Goal: Information Seeking & Learning: Learn about a topic

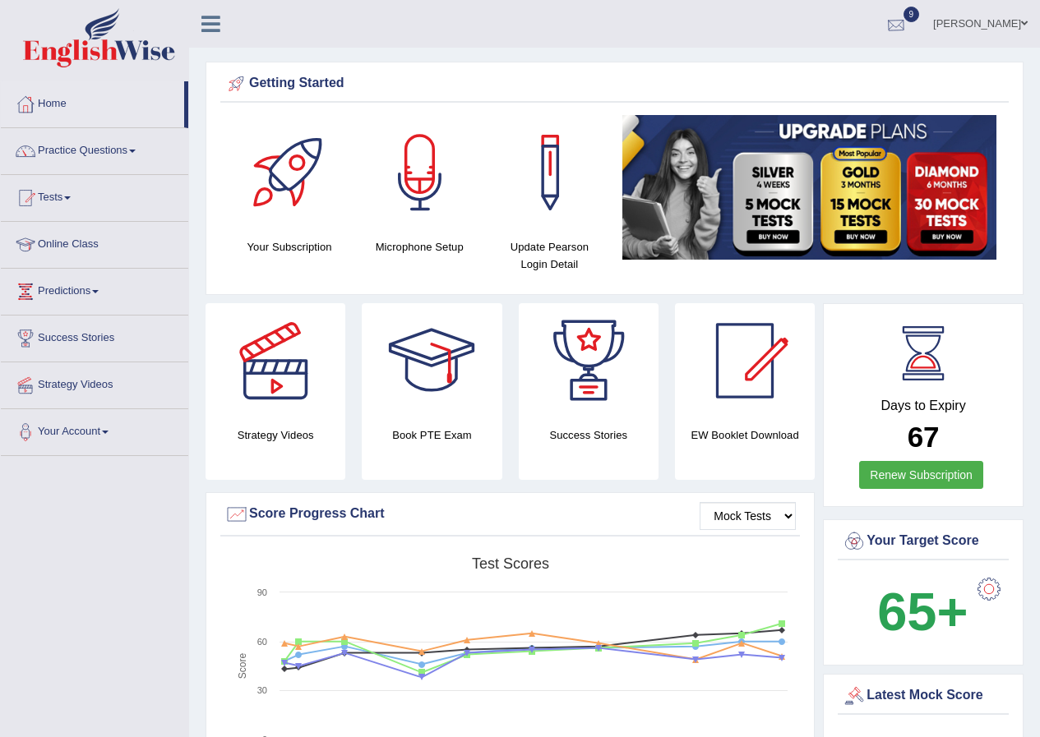
click at [899, 25] on div at bounding box center [895, 24] width 25 height 25
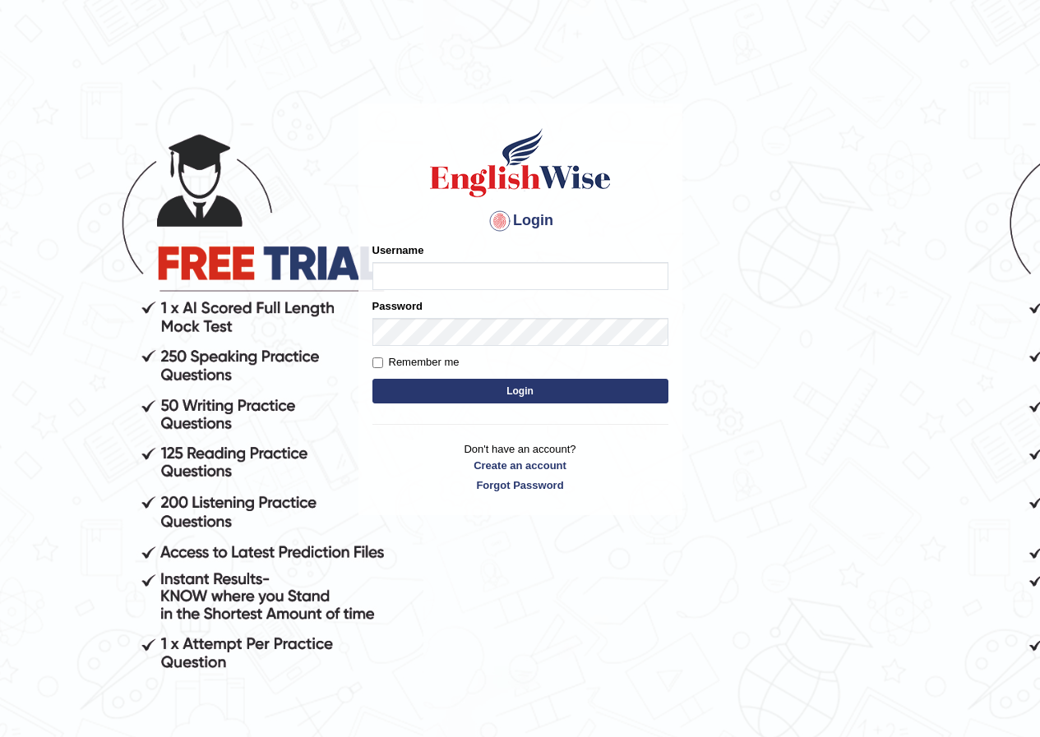
click at [466, 274] on input "Username" at bounding box center [520, 276] width 296 height 28
type input "hirokaM"
click at [521, 390] on button "Login" at bounding box center [520, 391] width 296 height 25
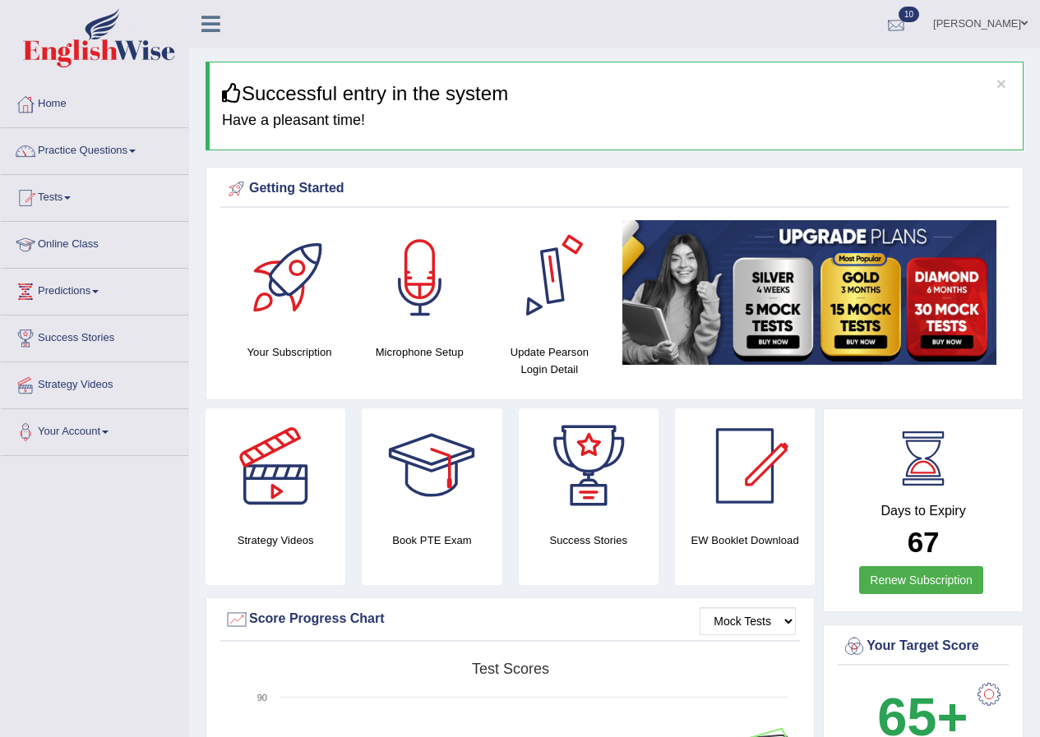
click at [897, 28] on div at bounding box center [895, 24] width 25 height 25
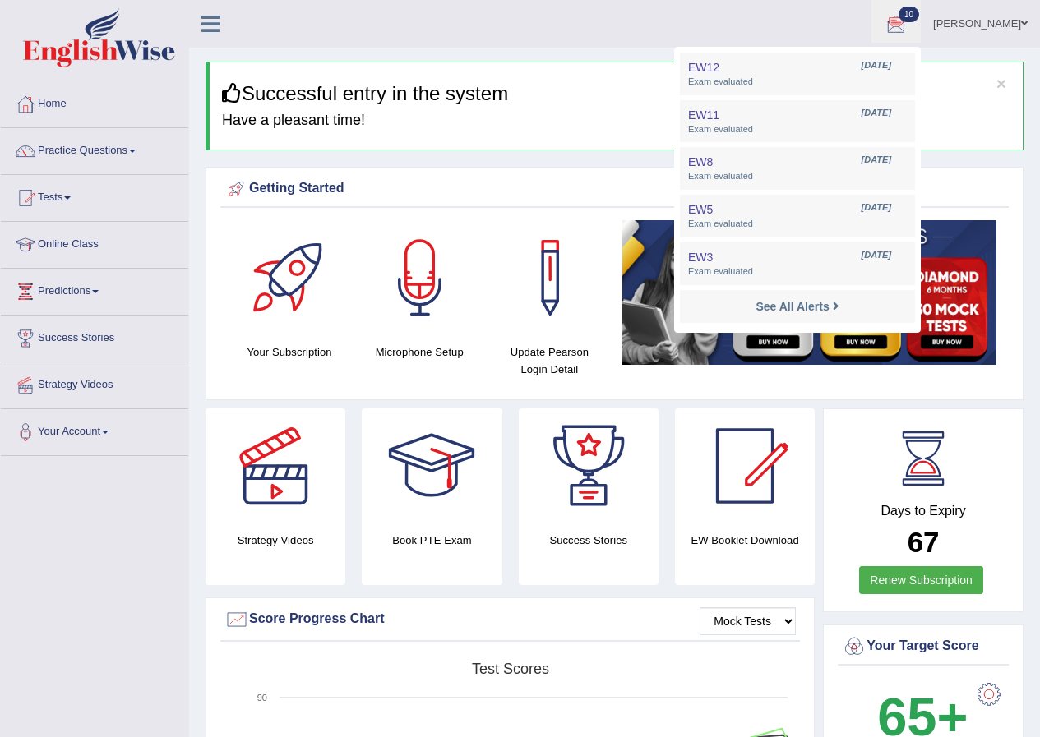
click at [639, 38] on ul "Hiroka Matsuzaki Toggle navigation Username: HirokaM Access Type: Online Subscr…" at bounding box center [743, 23] width 596 height 47
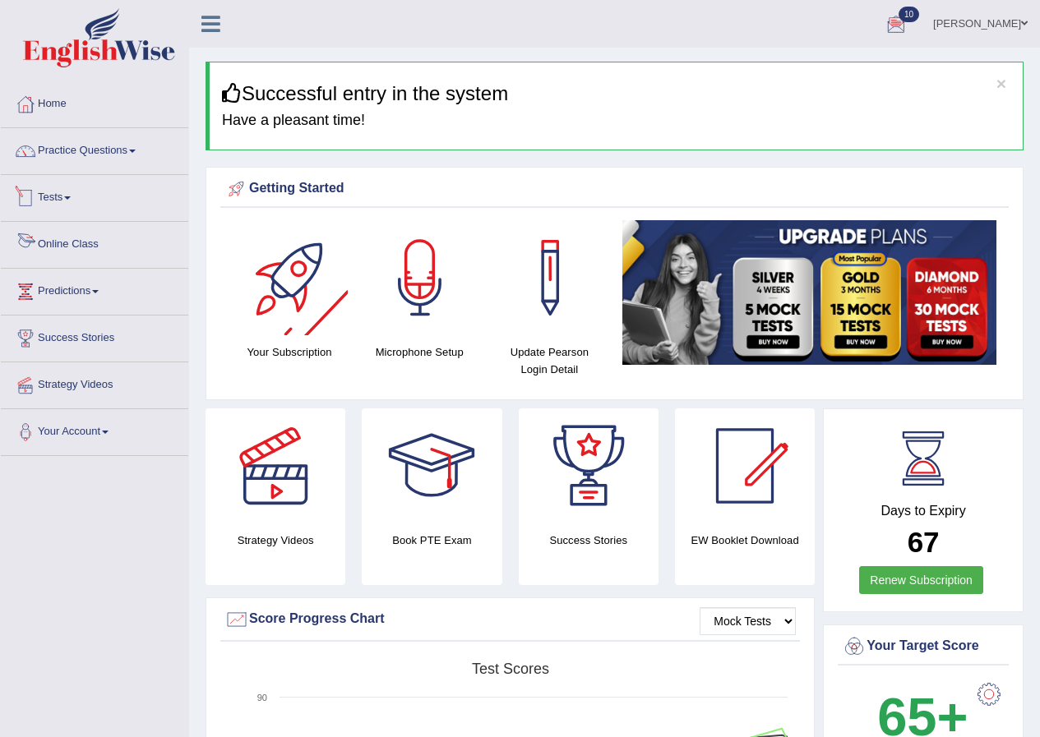
click at [56, 196] on link "Tests" at bounding box center [94, 195] width 187 height 41
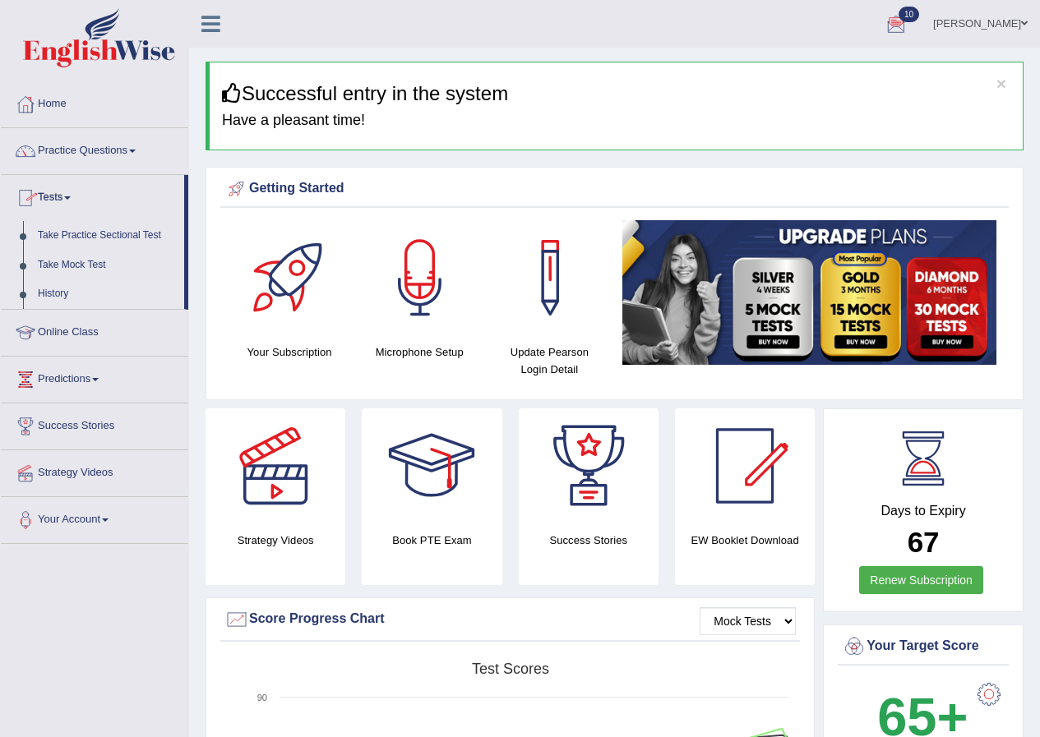
click at [60, 292] on link "History" at bounding box center [107, 294] width 154 height 30
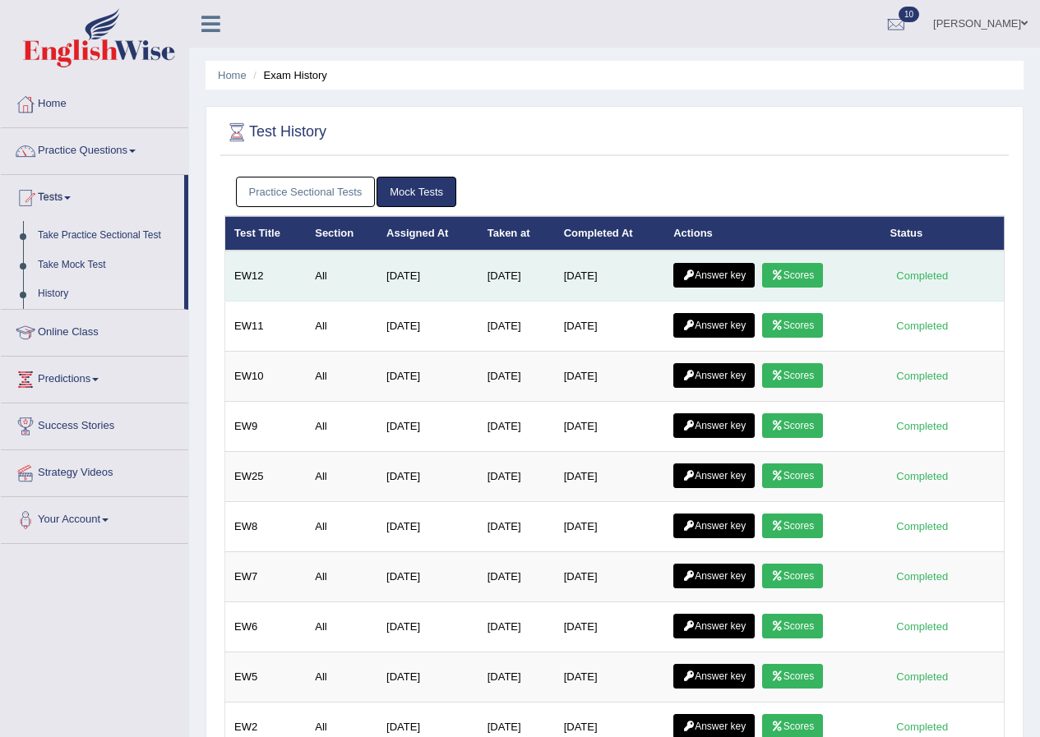
click at [732, 267] on link "Answer key" at bounding box center [713, 275] width 81 height 25
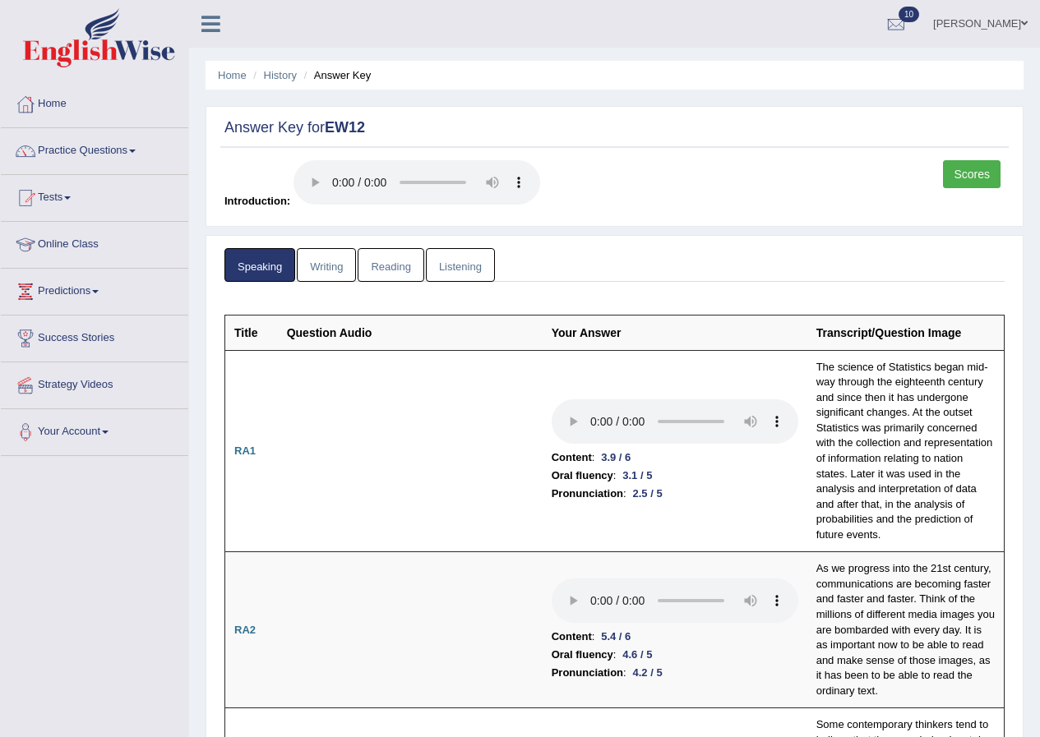
click at [975, 173] on link "Scores" at bounding box center [972, 174] width 58 height 28
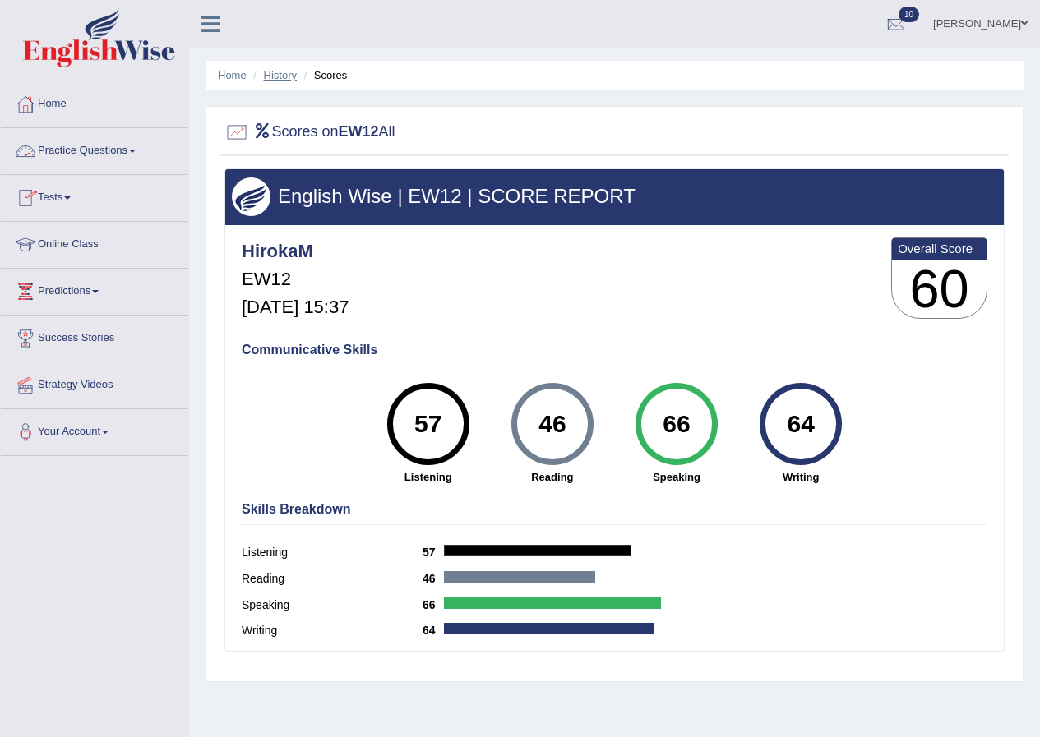
click at [285, 74] on link "History" at bounding box center [280, 75] width 33 height 12
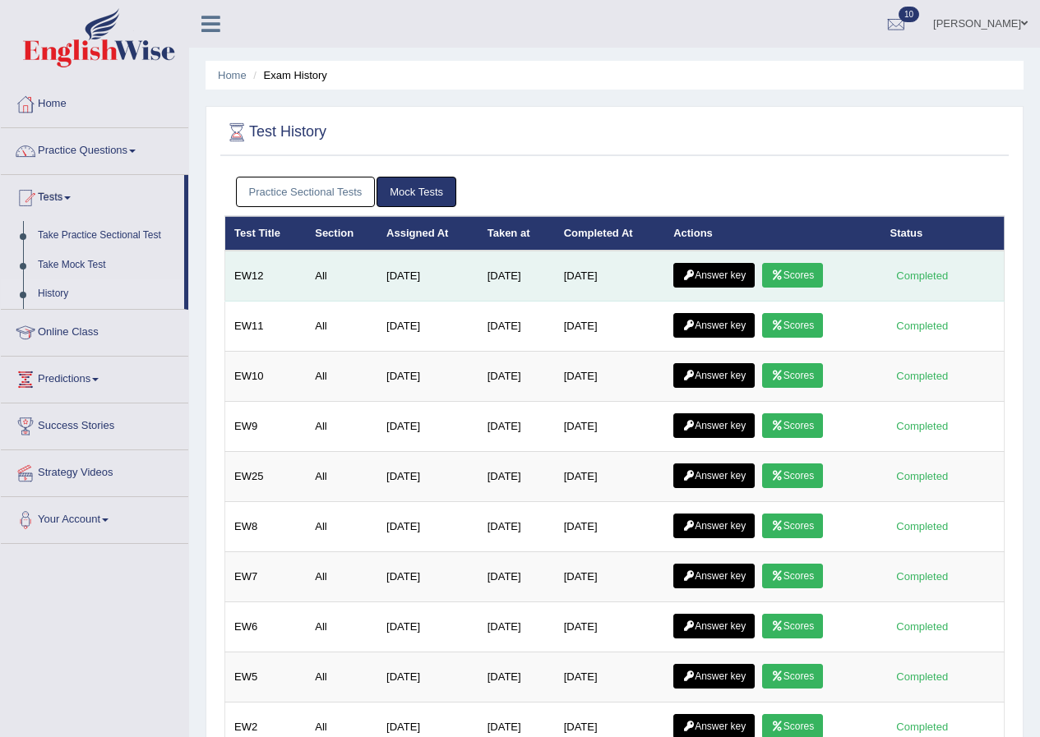
click at [720, 270] on link "Answer key" at bounding box center [713, 275] width 81 height 25
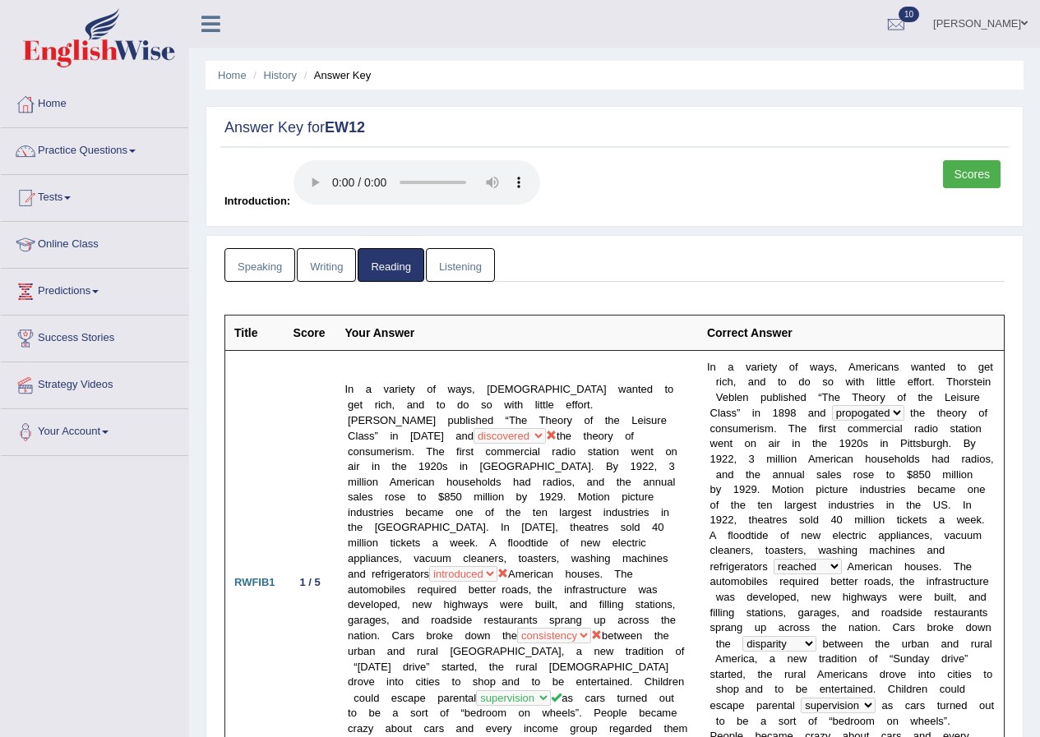
click at [991, 177] on link "Scores" at bounding box center [972, 174] width 58 height 28
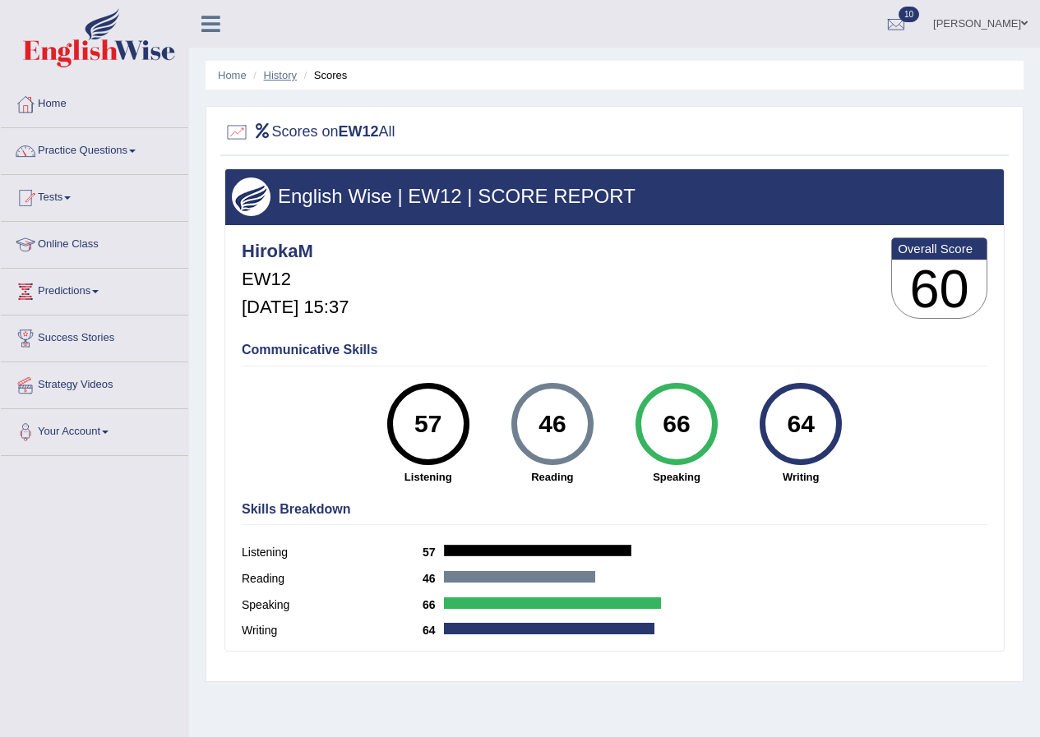
click at [278, 75] on link "History" at bounding box center [280, 75] width 33 height 12
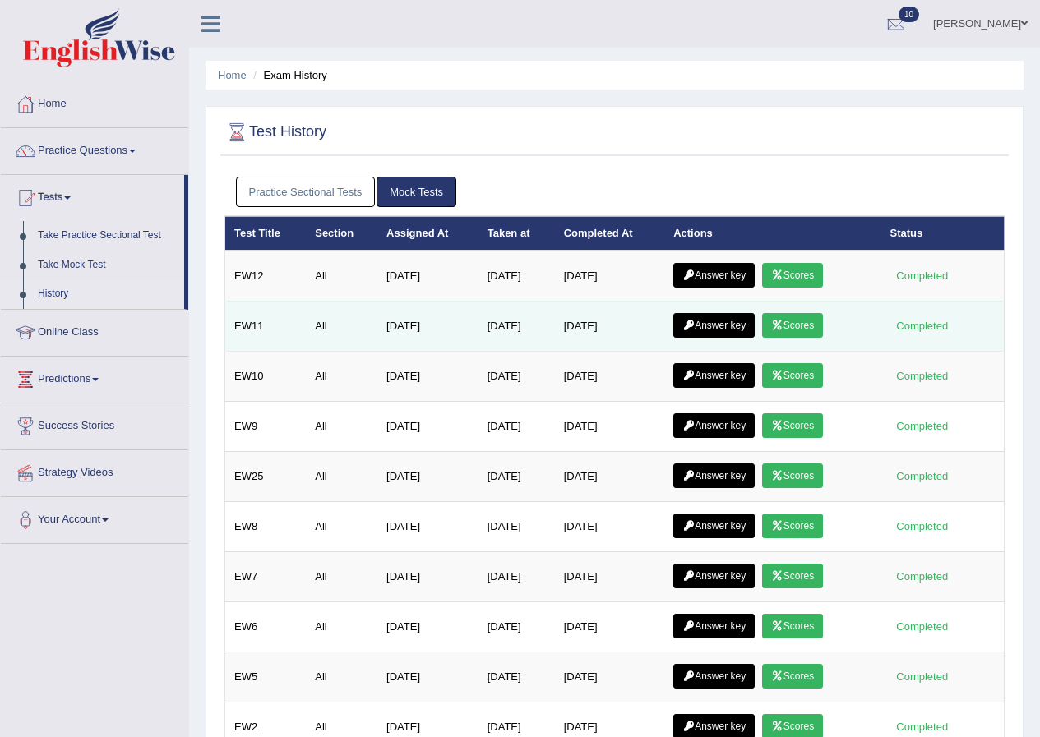
click at [726, 320] on link "Answer key" at bounding box center [713, 325] width 81 height 25
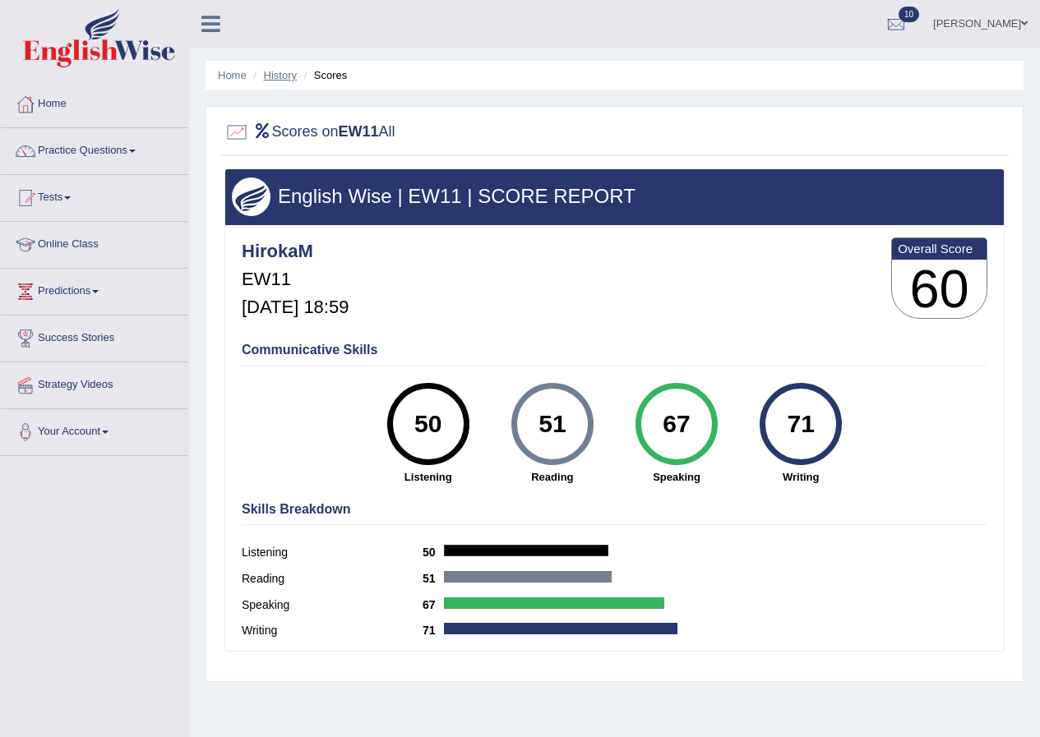
click at [285, 76] on link "History" at bounding box center [280, 75] width 33 height 12
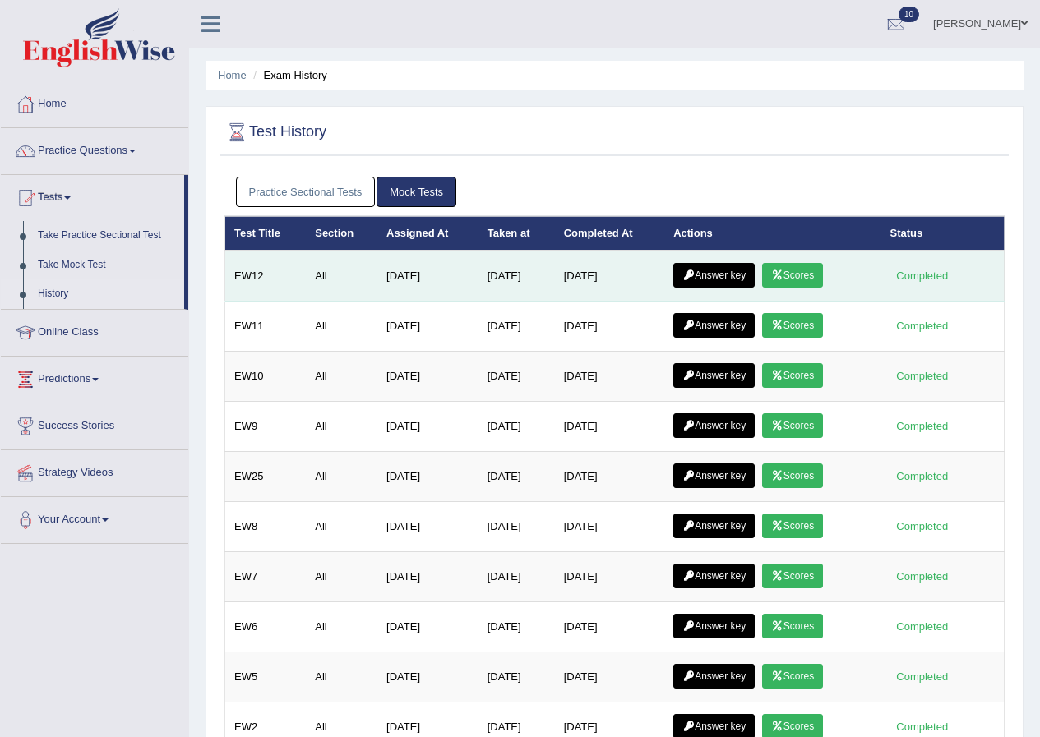
click at [695, 269] on link "Answer key" at bounding box center [713, 275] width 81 height 25
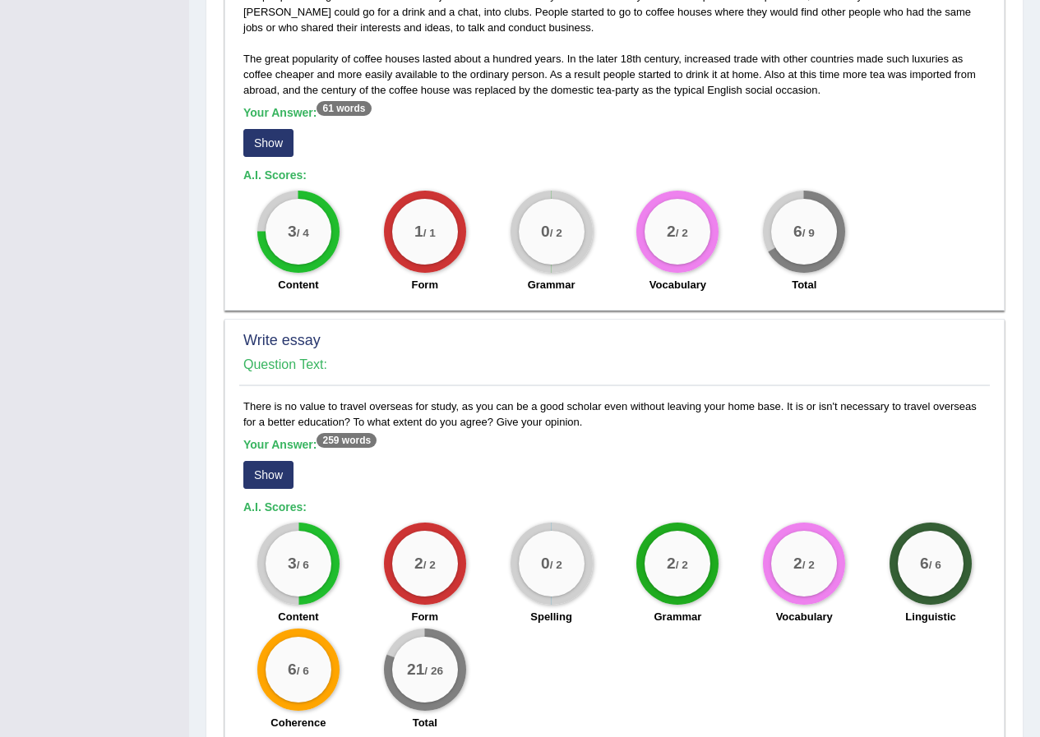
scroll to position [1155, 0]
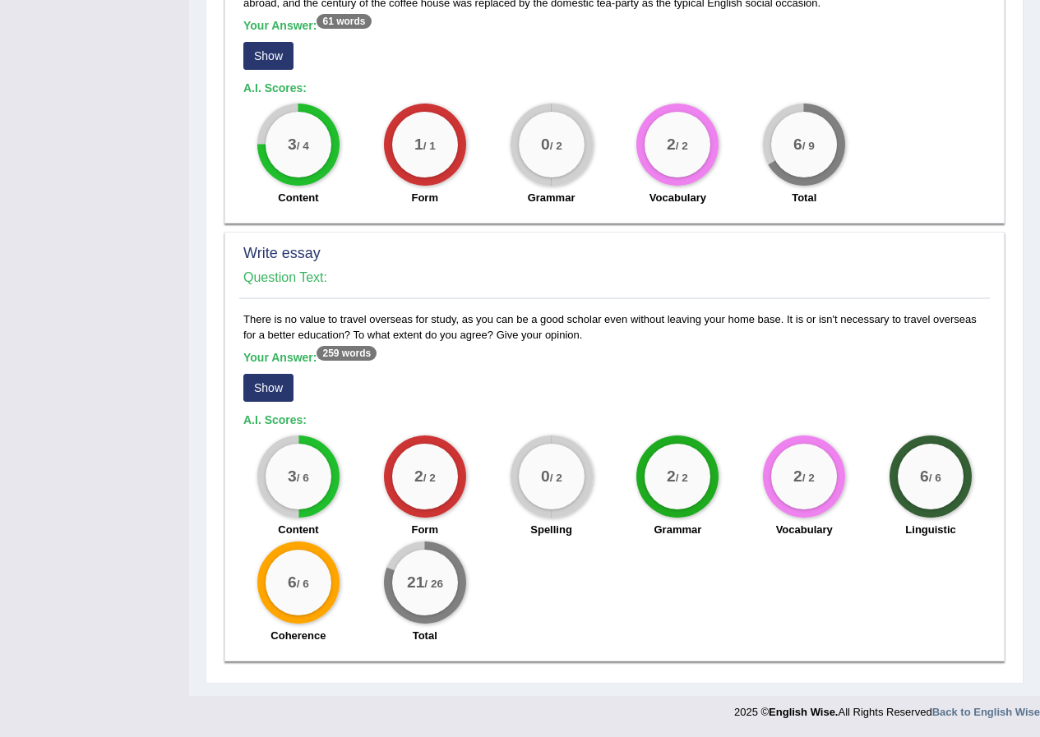
click at [274, 385] on button "Show" at bounding box center [268, 388] width 50 height 28
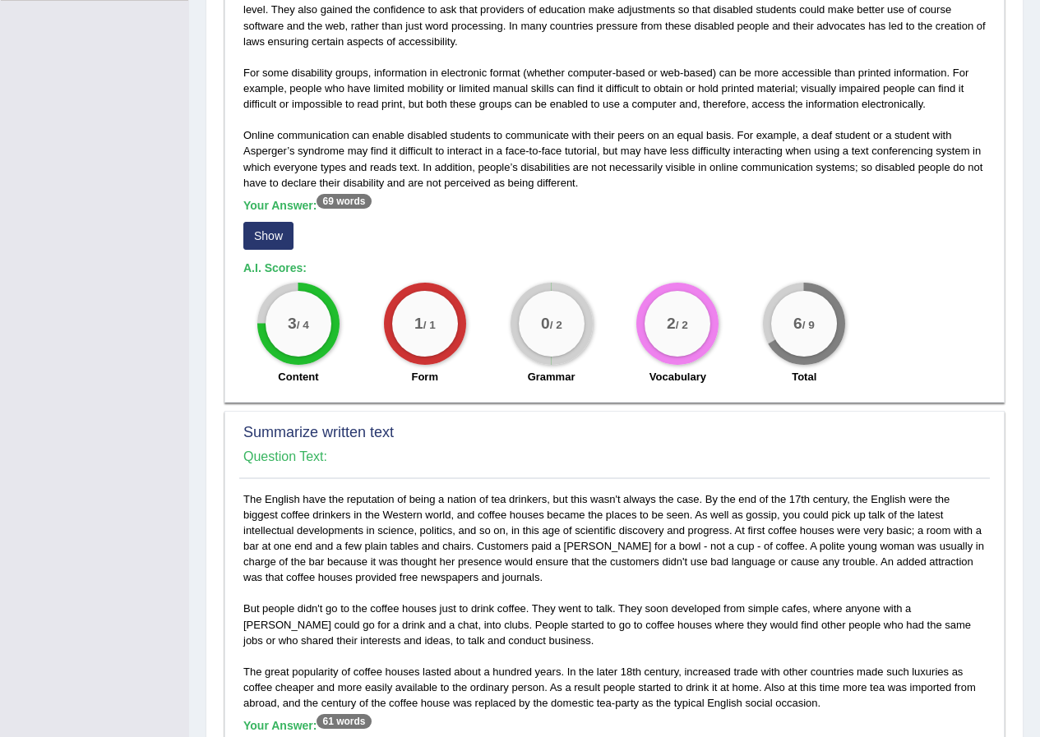
scroll to position [127, 0]
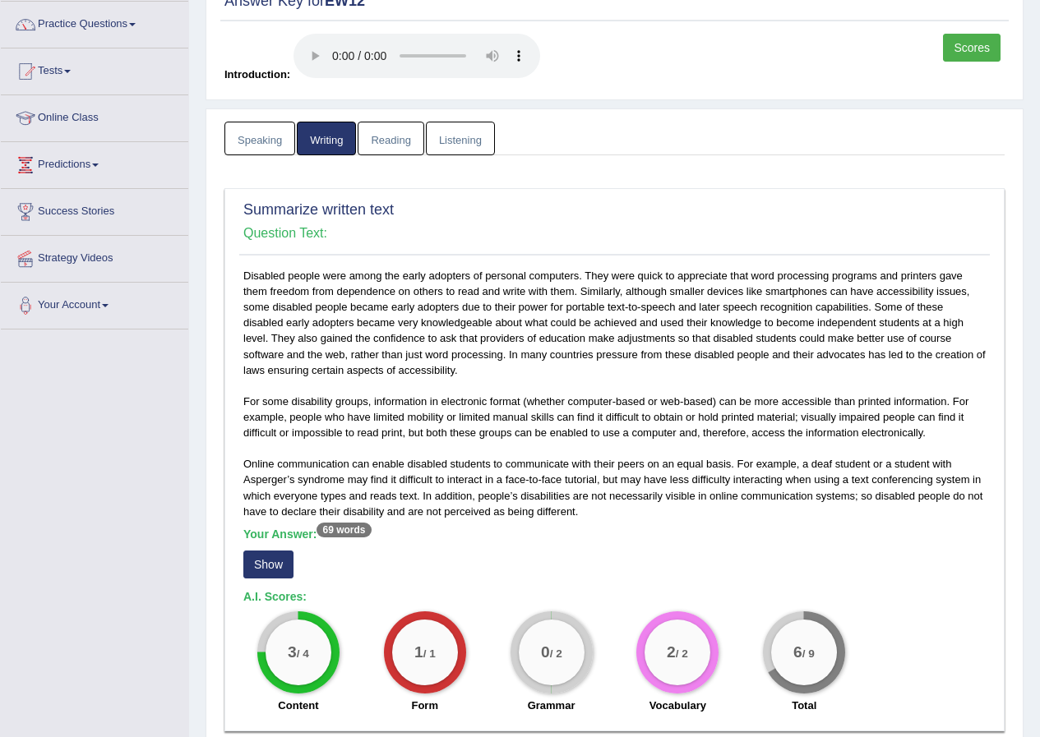
click at [398, 141] on link "Reading" at bounding box center [390, 139] width 66 height 34
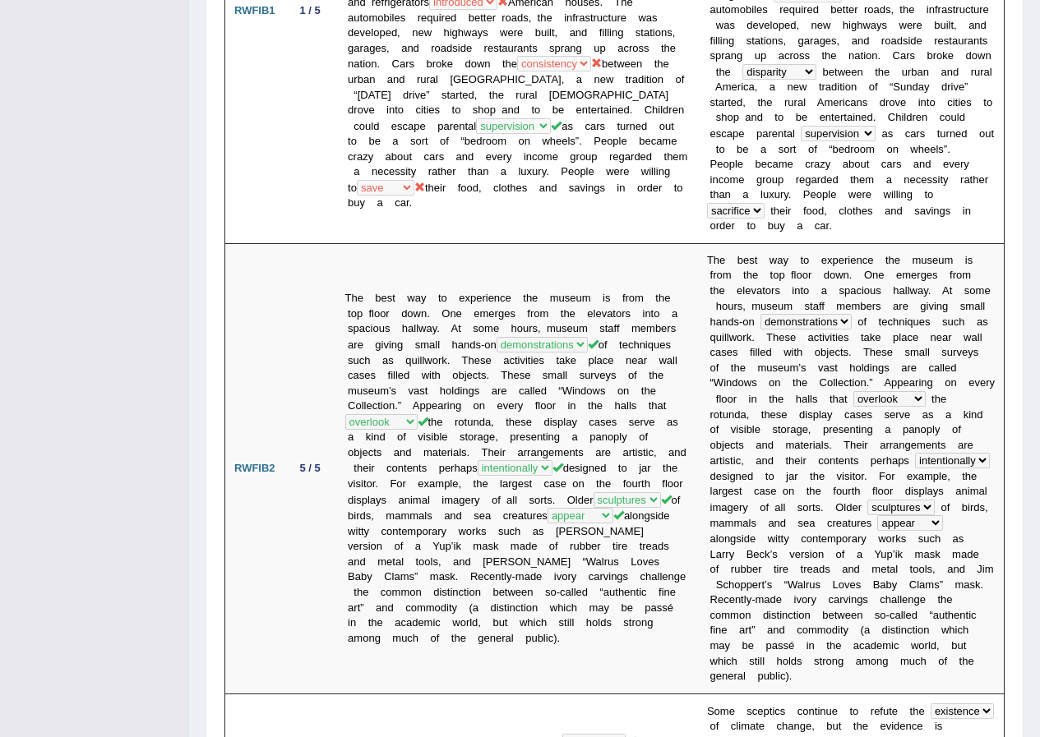
scroll to position [325, 0]
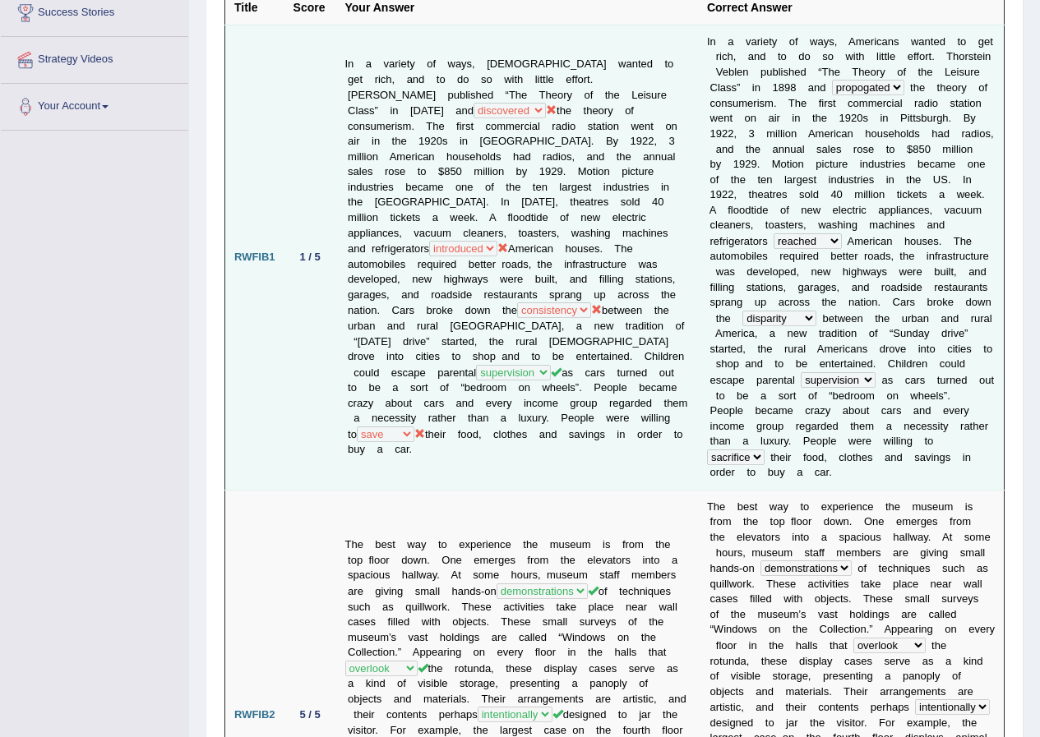
drag, startPoint x: 330, startPoint y: 31, endPoint x: 646, endPoint y: 446, distance: 521.3
click at [646, 446] on tr "RWFIB1 1 / 5 In a variety of ways, Americans wanted to get rich, and to do so w…" at bounding box center [614, 257] width 779 height 465
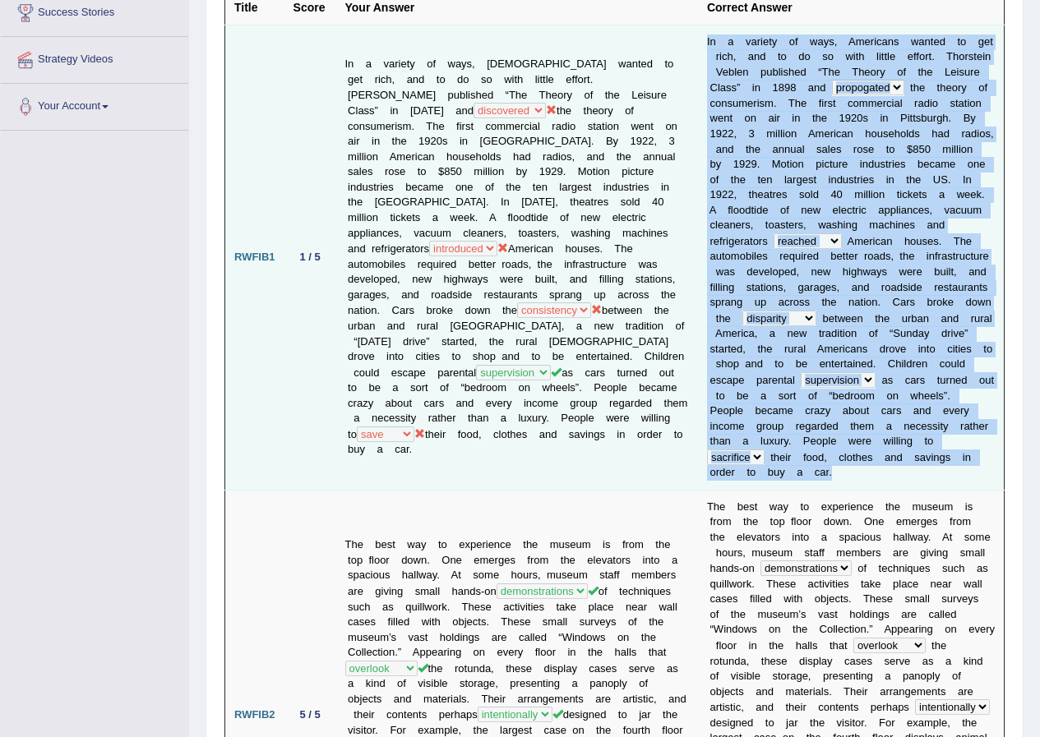
drag, startPoint x: 676, startPoint y: 36, endPoint x: 928, endPoint y: 445, distance: 480.3
click at [928, 445] on td "I n a v a r i e t y o f w a y s , A m e r i c a n s w a n t e d t o g e t r i c…" at bounding box center [851, 257] width 307 height 465
copy td "I n a v a r i e t y o f w a y s , A m e r i c a n s w a n t e d t o g e t r i c…"
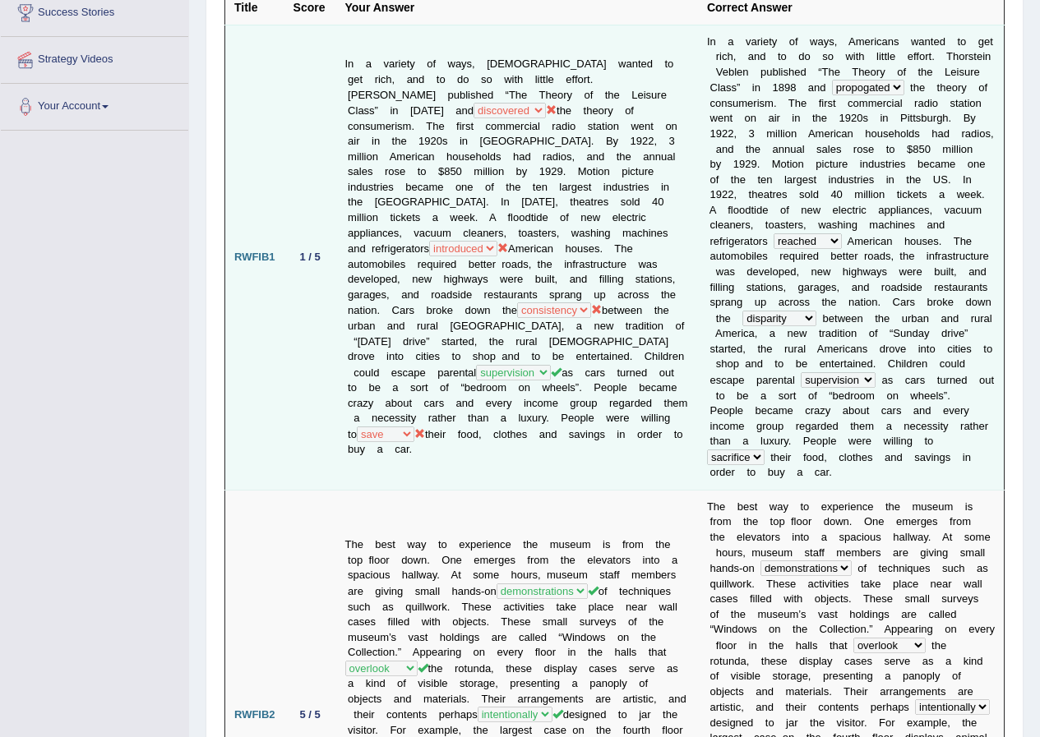
click at [556, 348] on td "In a variety of ways, Americans wanted to get rich, and to do so with little ef…" at bounding box center [517, 257] width 362 height 465
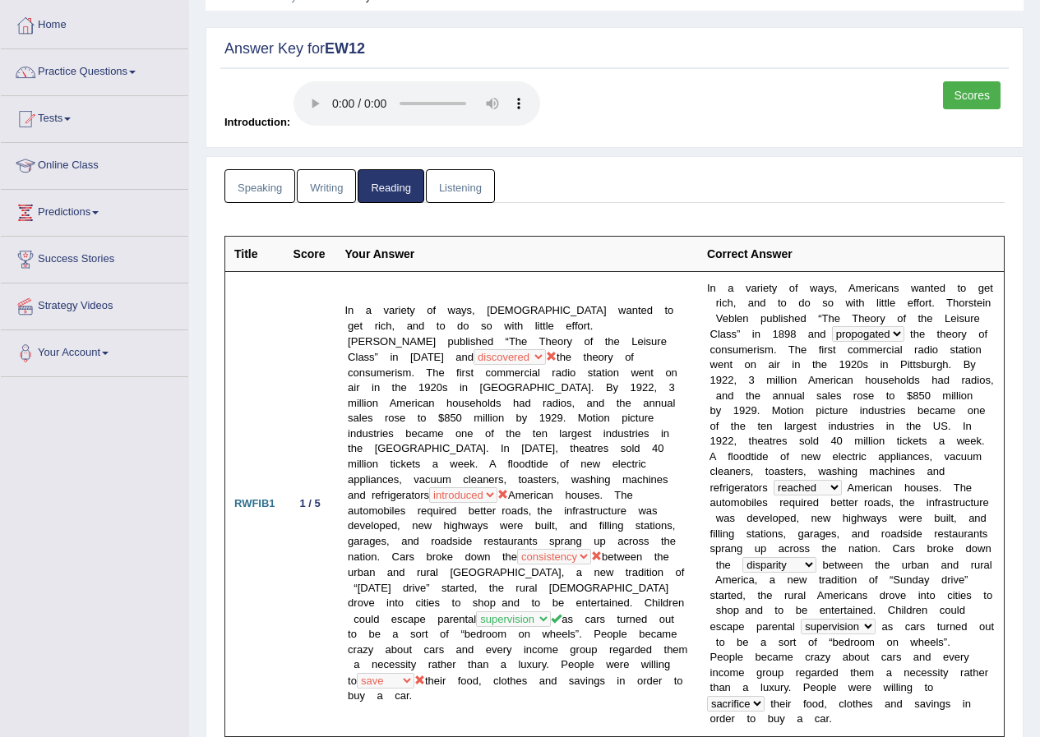
scroll to position [0, 0]
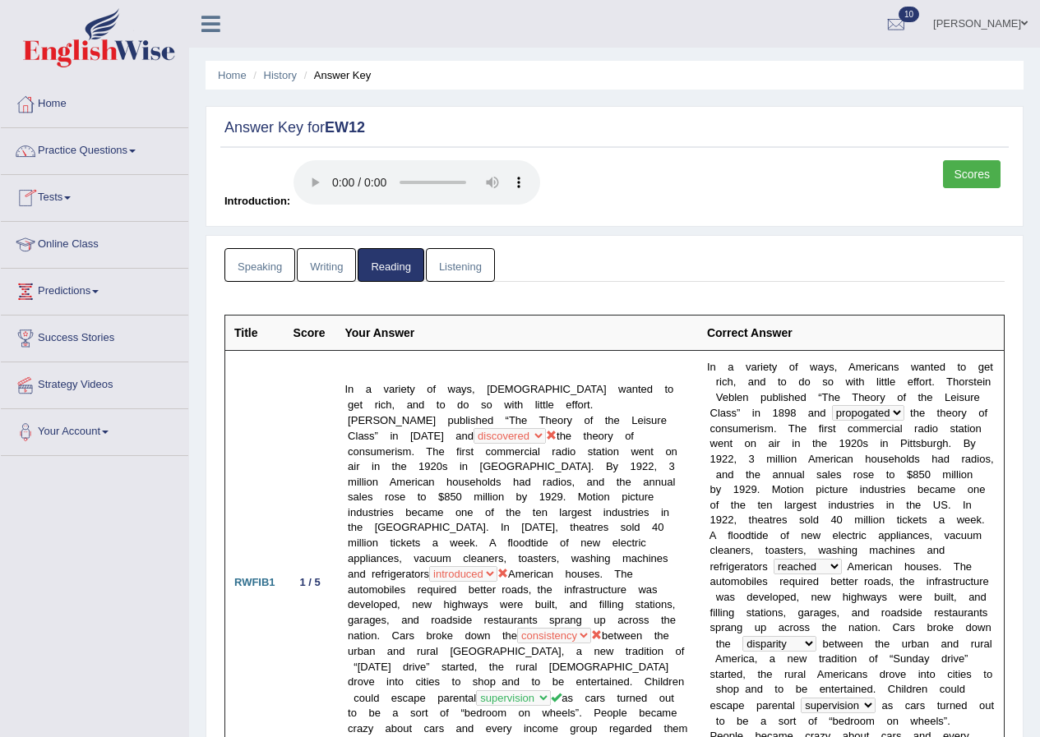
click at [84, 150] on link "Practice Questions" at bounding box center [94, 148] width 187 height 41
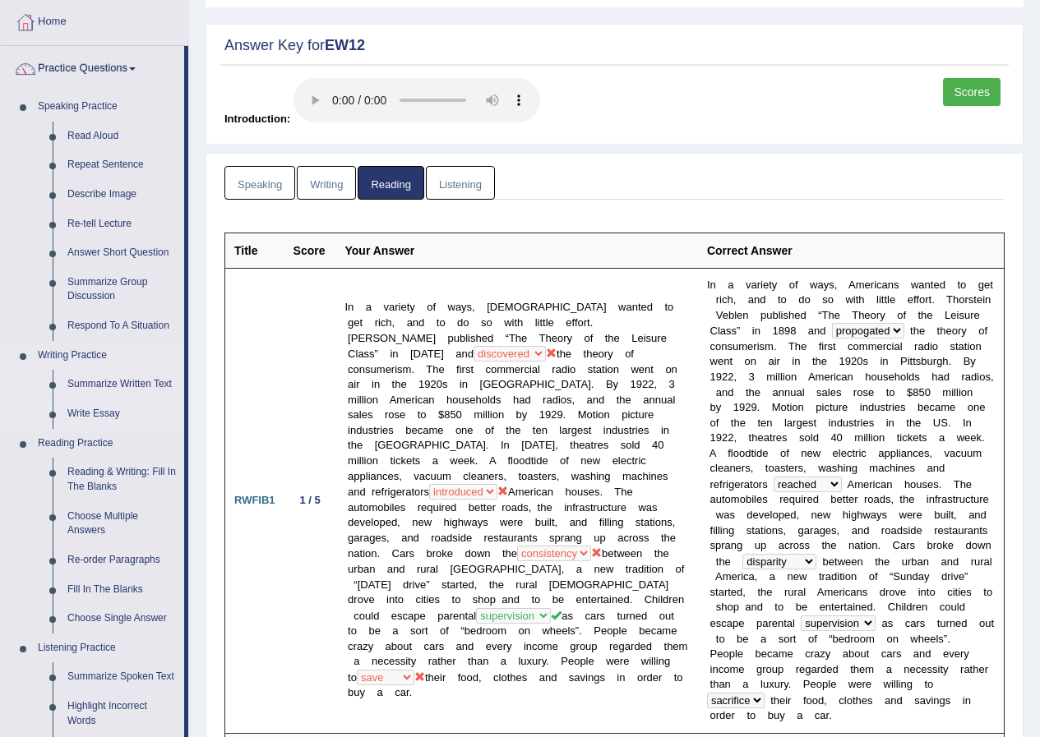
scroll to position [164, 0]
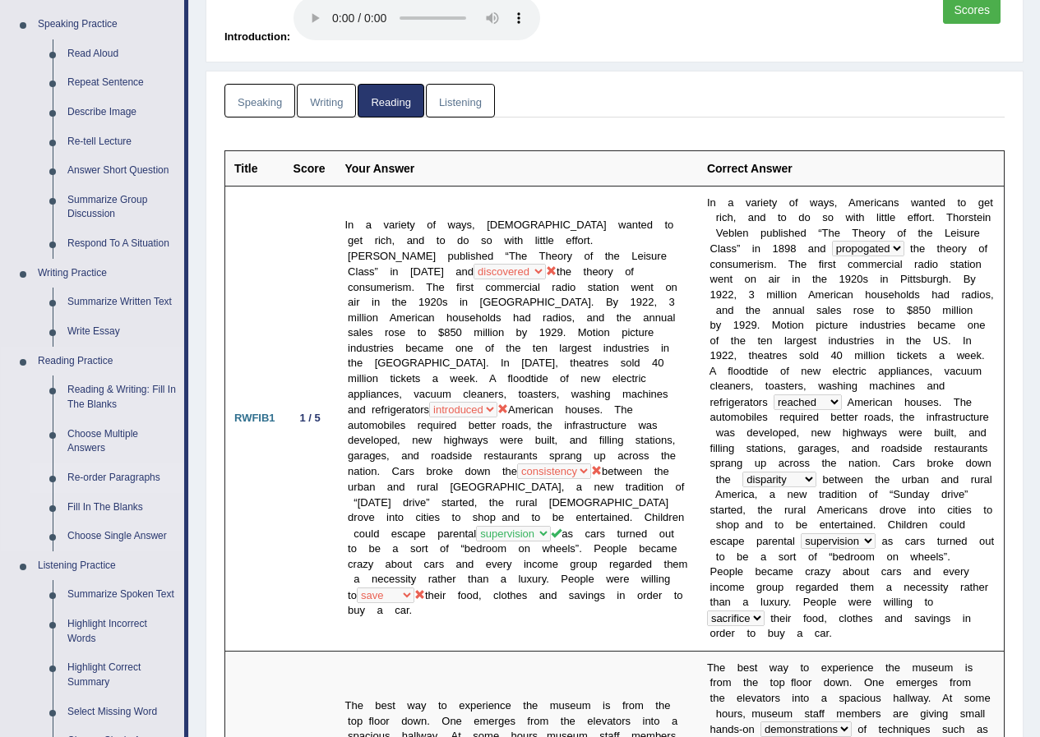
click at [107, 472] on link "Re-order Paragraphs" at bounding box center [122, 478] width 124 height 30
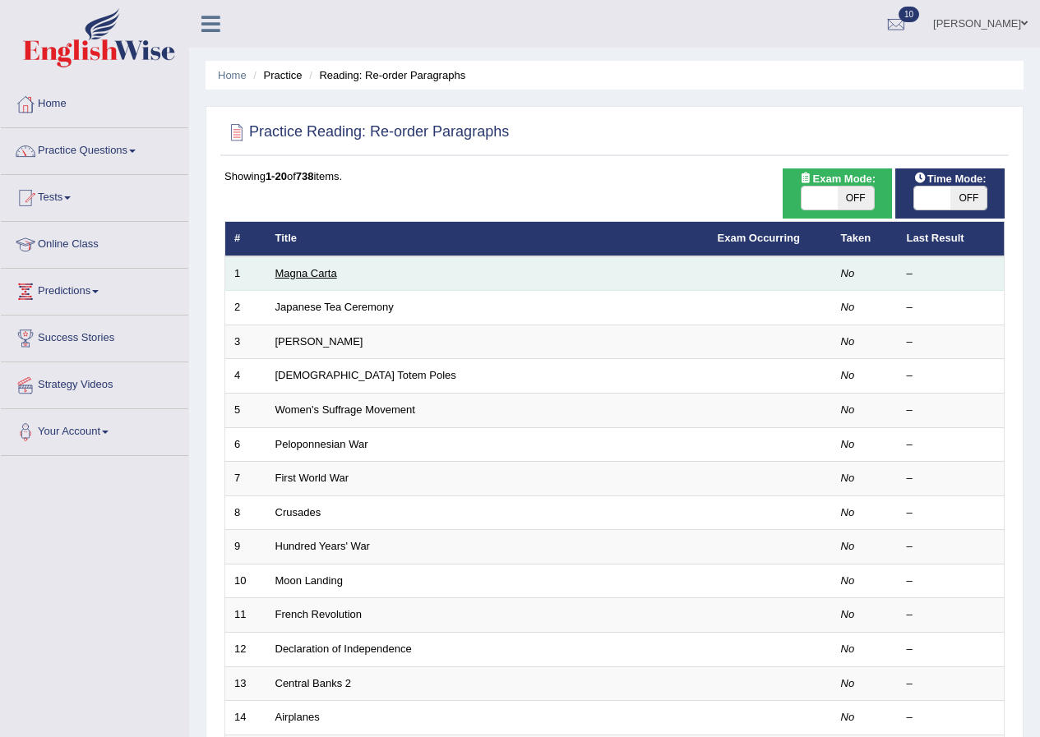
click at [305, 274] on link "Magna Carta" at bounding box center [306, 273] width 62 height 12
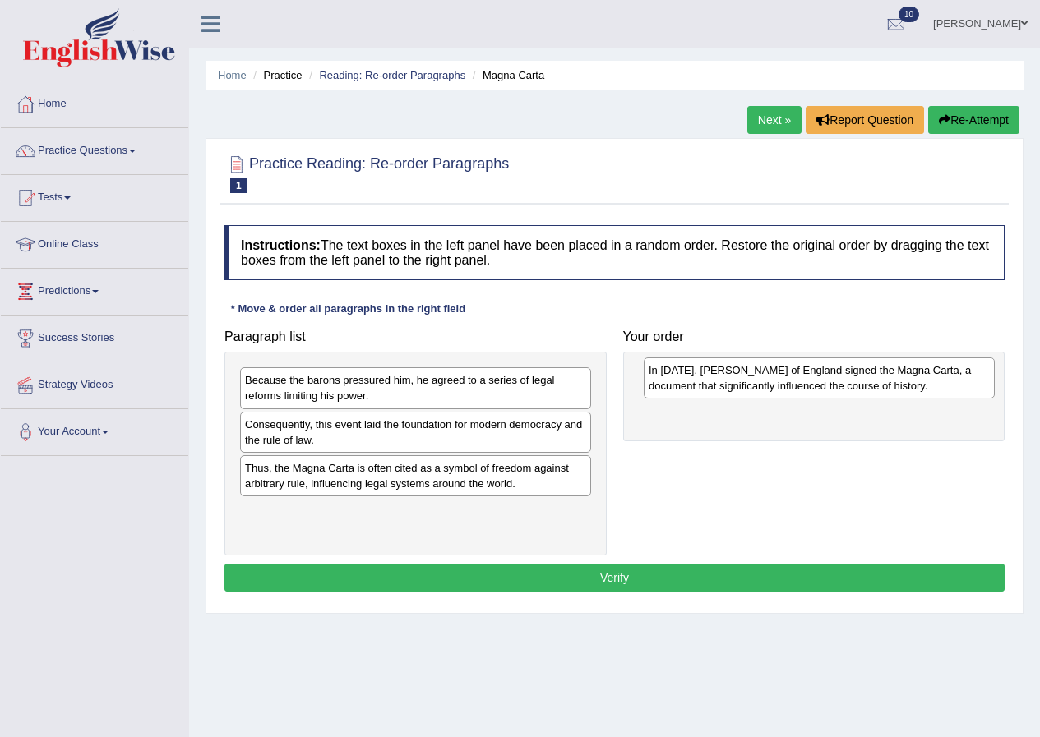
drag, startPoint x: 343, startPoint y: 440, endPoint x: 744, endPoint y: 386, distance: 404.7
click at [744, 386] on div "In [DATE], [PERSON_NAME] of England signed the Magna Carta, a document that sig…" at bounding box center [818, 377] width 351 height 41
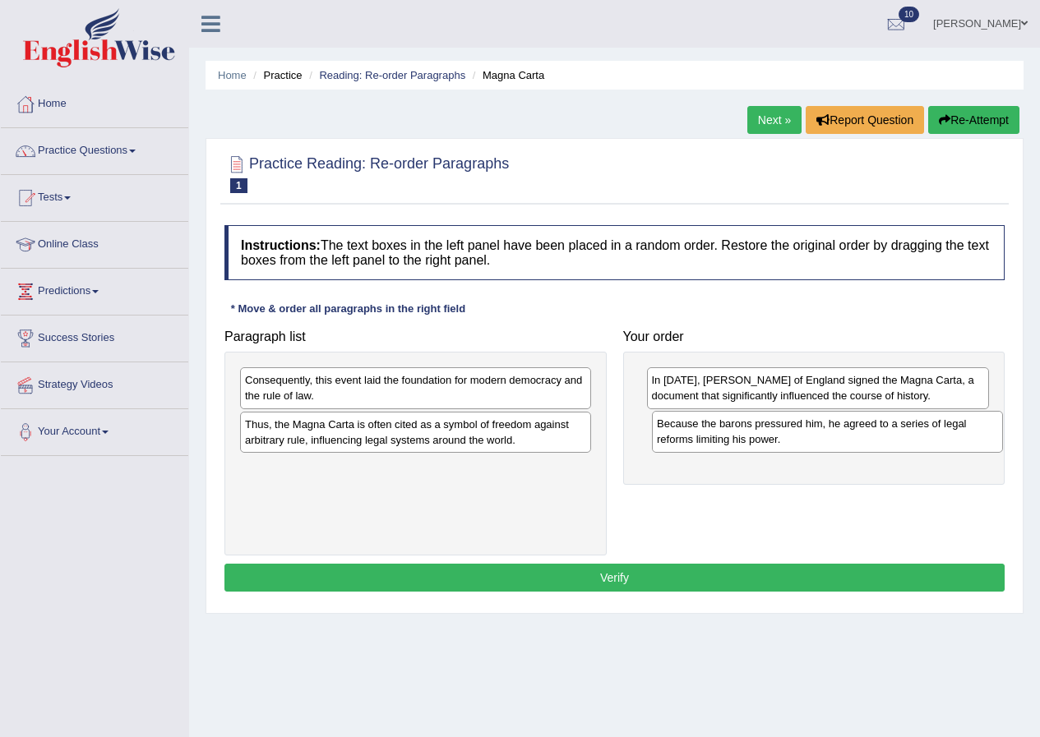
drag, startPoint x: 329, startPoint y: 399, endPoint x: 740, endPoint y: 442, distance: 414.0
click at [740, 442] on div "Because the barons pressured him, he agreed to a series of legal reforms limiti…" at bounding box center [827, 431] width 351 height 41
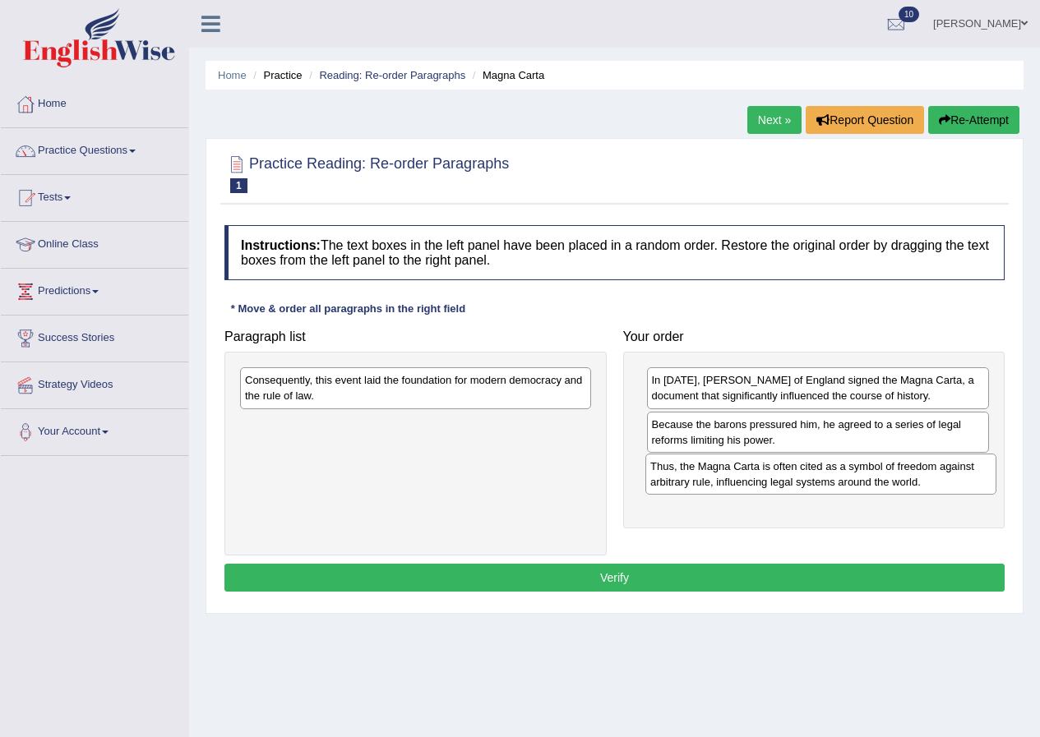
drag, startPoint x: 362, startPoint y: 440, endPoint x: 767, endPoint y: 482, distance: 407.3
click at [767, 482] on div "Thus, the Magna Carta is often cited as a symbol of freedom against arbitrary r…" at bounding box center [820, 474] width 351 height 41
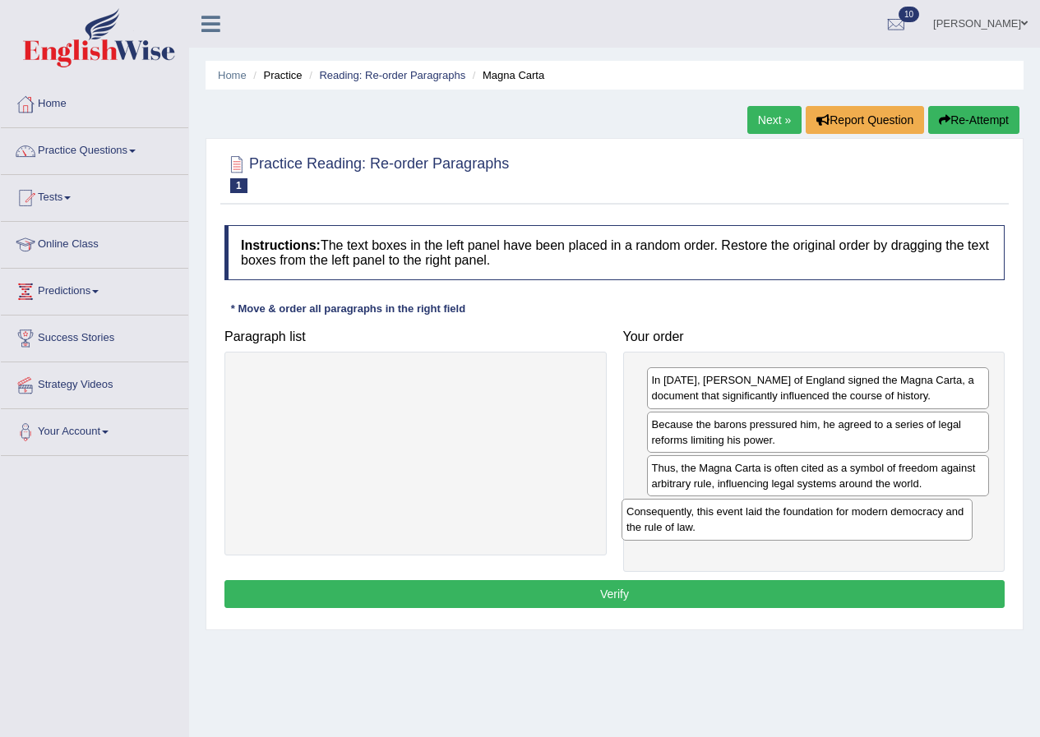
drag, startPoint x: 283, startPoint y: 395, endPoint x: 664, endPoint y: 527, distance: 403.3
click at [664, 527] on div "Consequently, this event laid the foundation for modern democracy and the rule …" at bounding box center [796, 519] width 351 height 41
click at [617, 595] on button "Verify" at bounding box center [614, 594] width 780 height 28
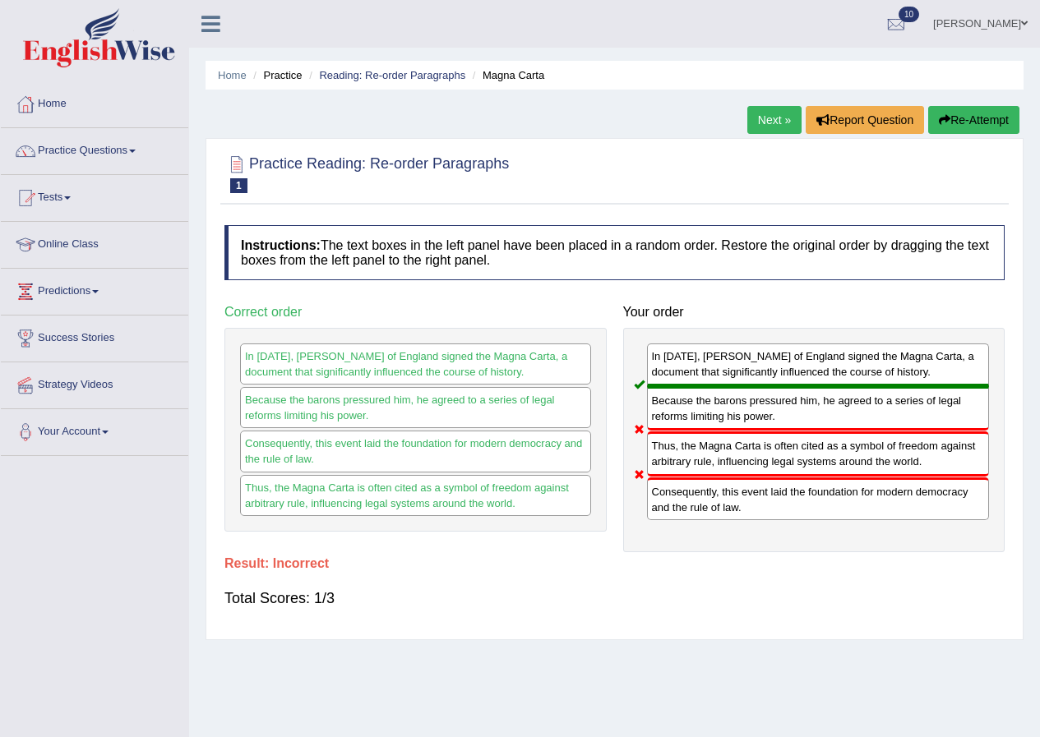
click at [991, 118] on button "Re-Attempt" at bounding box center [973, 120] width 91 height 28
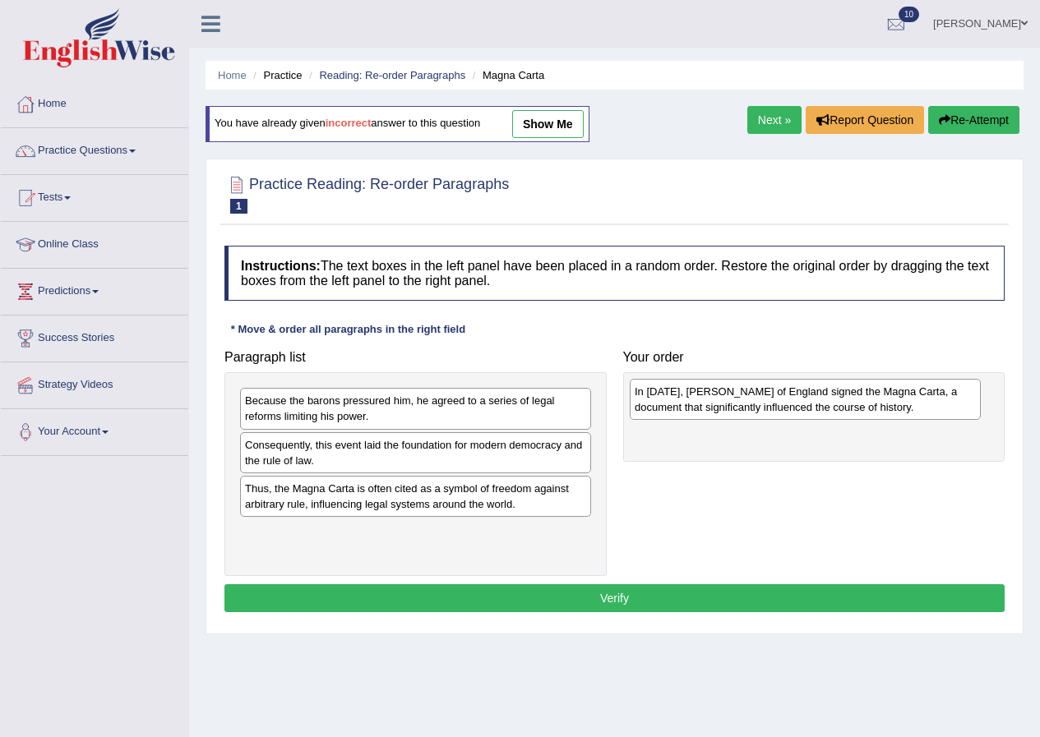
drag, startPoint x: 349, startPoint y: 459, endPoint x: 739, endPoint y: 406, distance: 393.2
click at [739, 406] on div "In 1215, King John of England signed the Magna Carta, a document that significa…" at bounding box center [804, 399] width 351 height 41
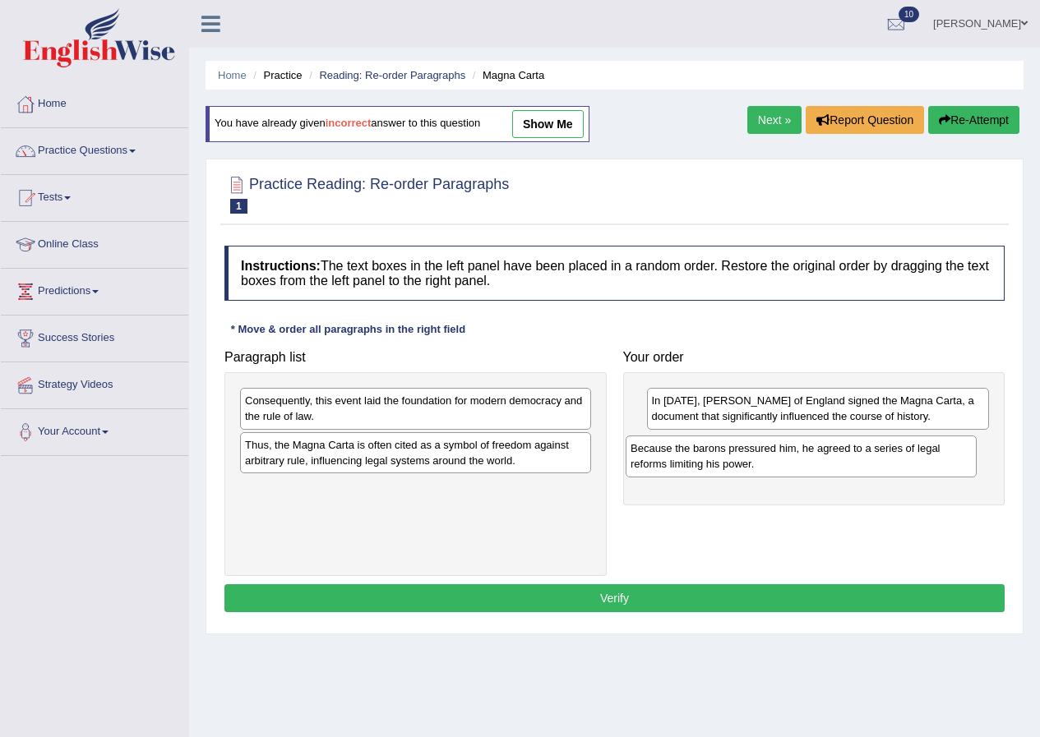
drag, startPoint x: 410, startPoint y: 405, endPoint x: 796, endPoint y: 452, distance: 389.1
click at [796, 452] on div "Because the barons pressured him, he agreed to a series of legal reforms limiti…" at bounding box center [800, 456] width 351 height 41
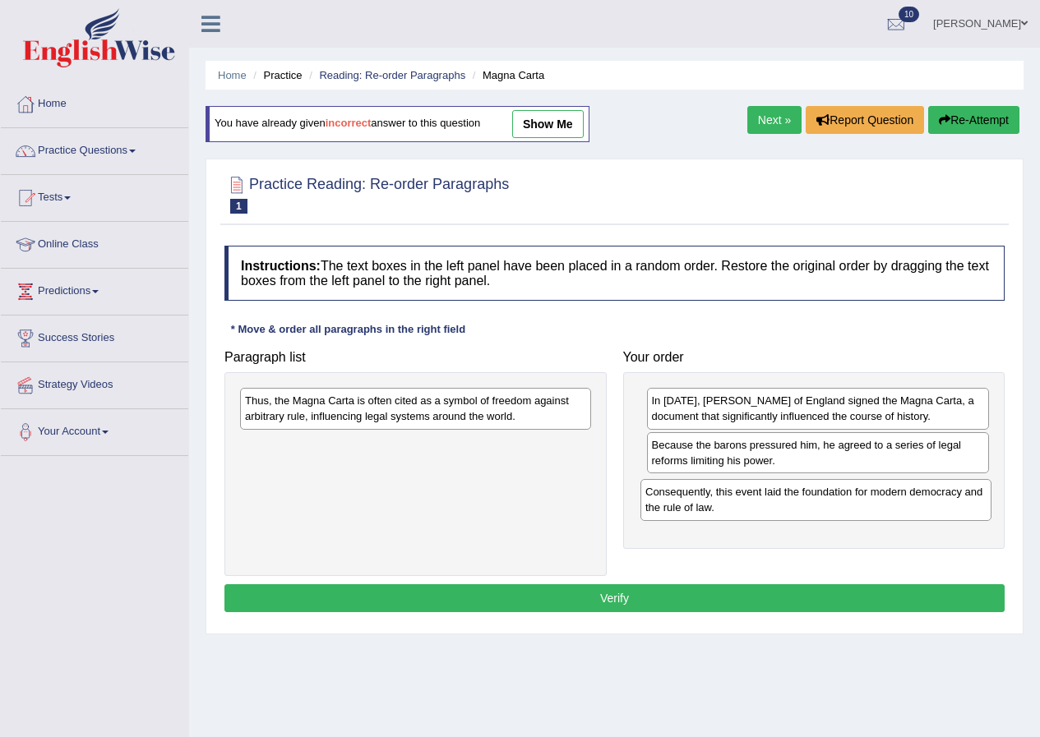
drag, startPoint x: 350, startPoint y: 418, endPoint x: 750, endPoint y: 509, distance: 410.5
click at [750, 509] on div "Consequently, this event laid the foundation for modern democracy and the rule …" at bounding box center [815, 499] width 351 height 41
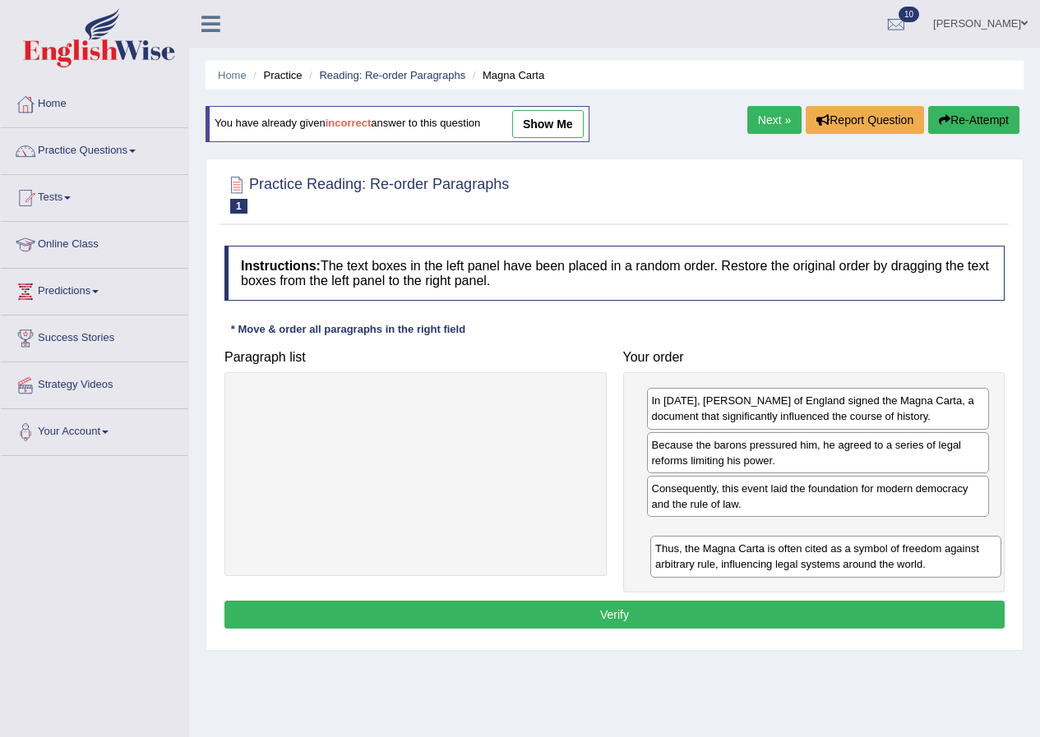
drag, startPoint x: 345, startPoint y: 414, endPoint x: 752, endPoint y: 553, distance: 429.8
click at [752, 553] on div "Thus, the Magna Carta is often cited as a symbol of freedom against arbitrary r…" at bounding box center [825, 556] width 351 height 41
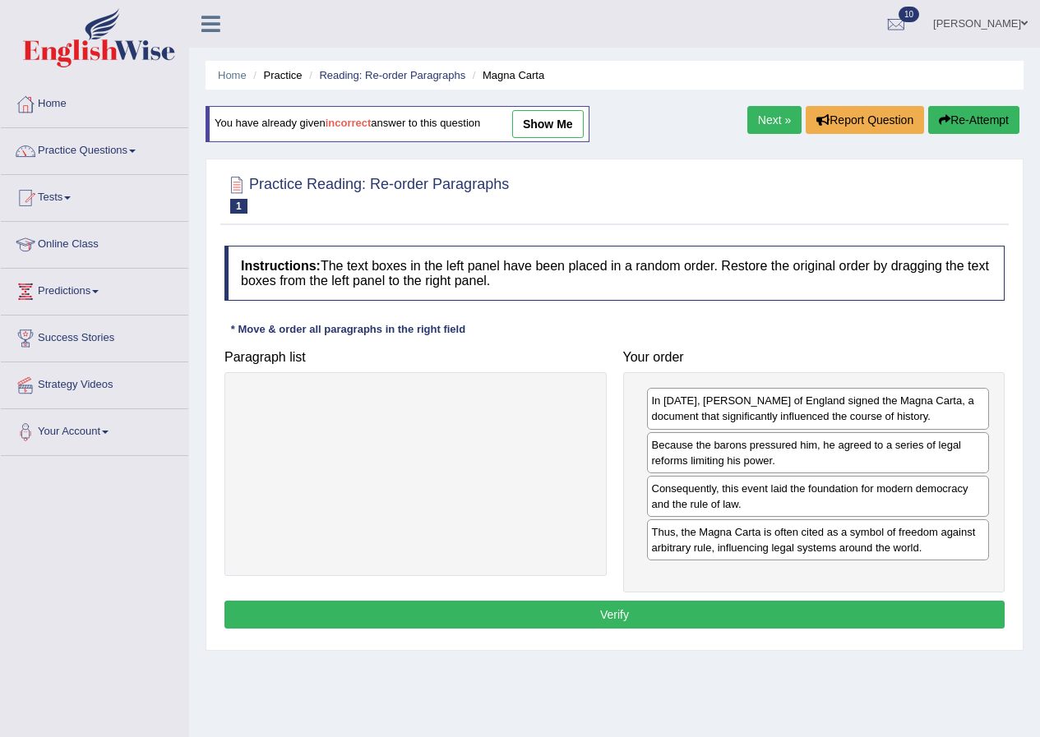
click at [565, 620] on button "Verify" at bounding box center [614, 615] width 780 height 28
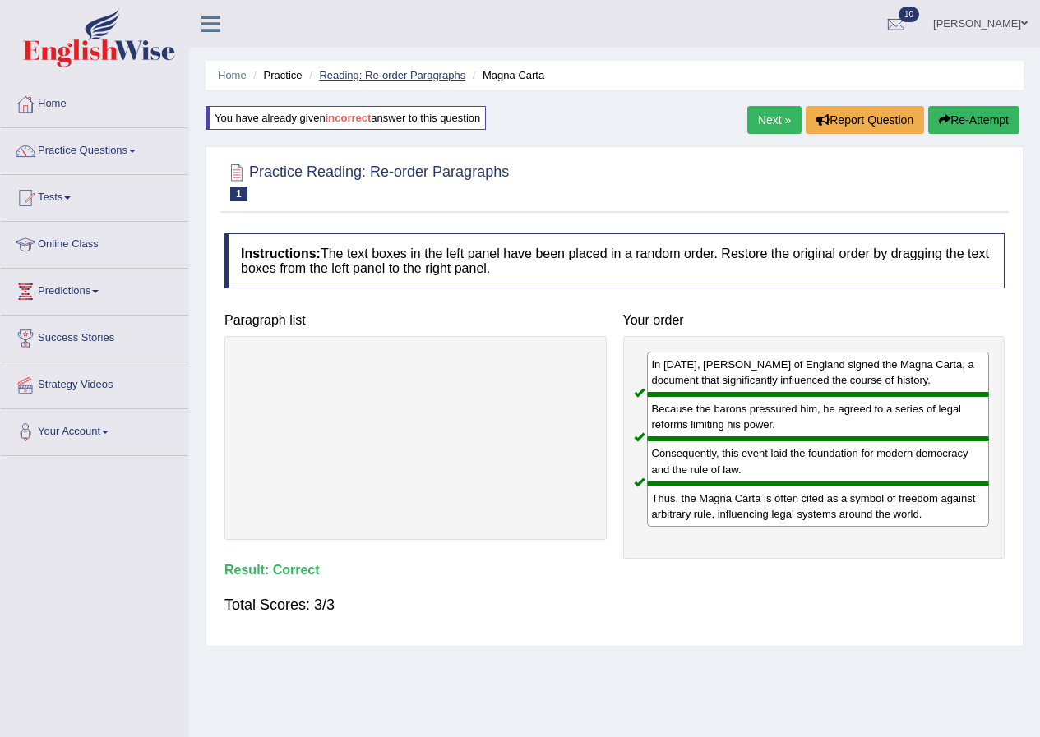
click at [403, 74] on link "Reading: Re-order Paragraphs" at bounding box center [392, 75] width 146 height 12
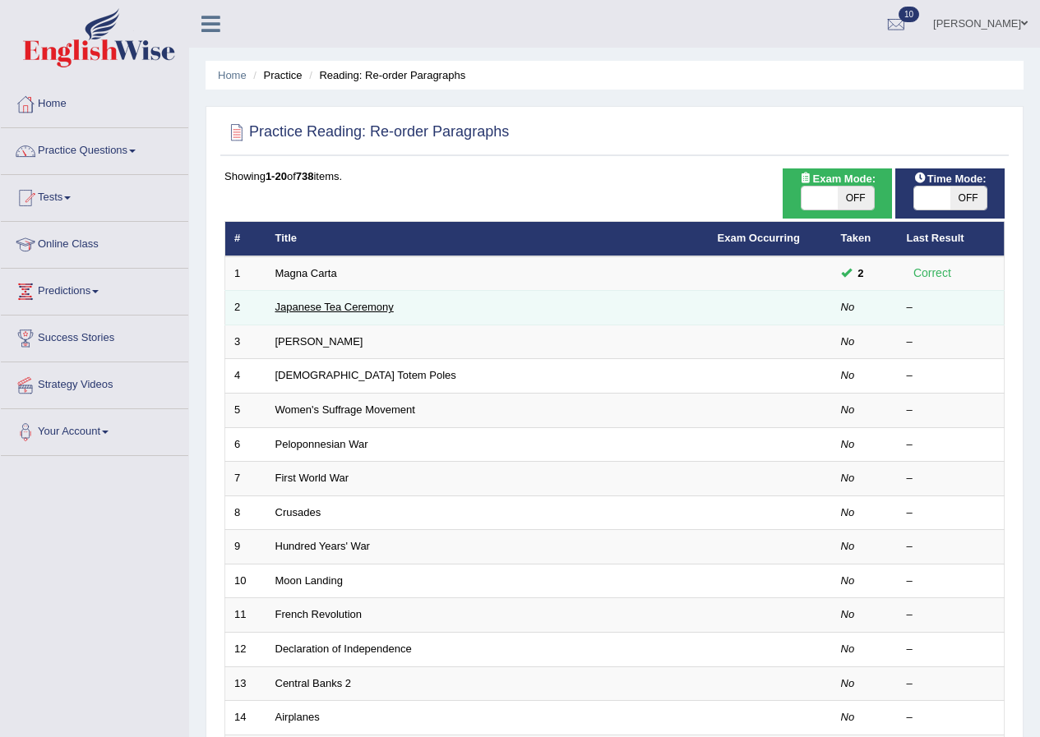
click at [320, 306] on link "Japanese Tea Ceremony" at bounding box center [334, 307] width 118 height 12
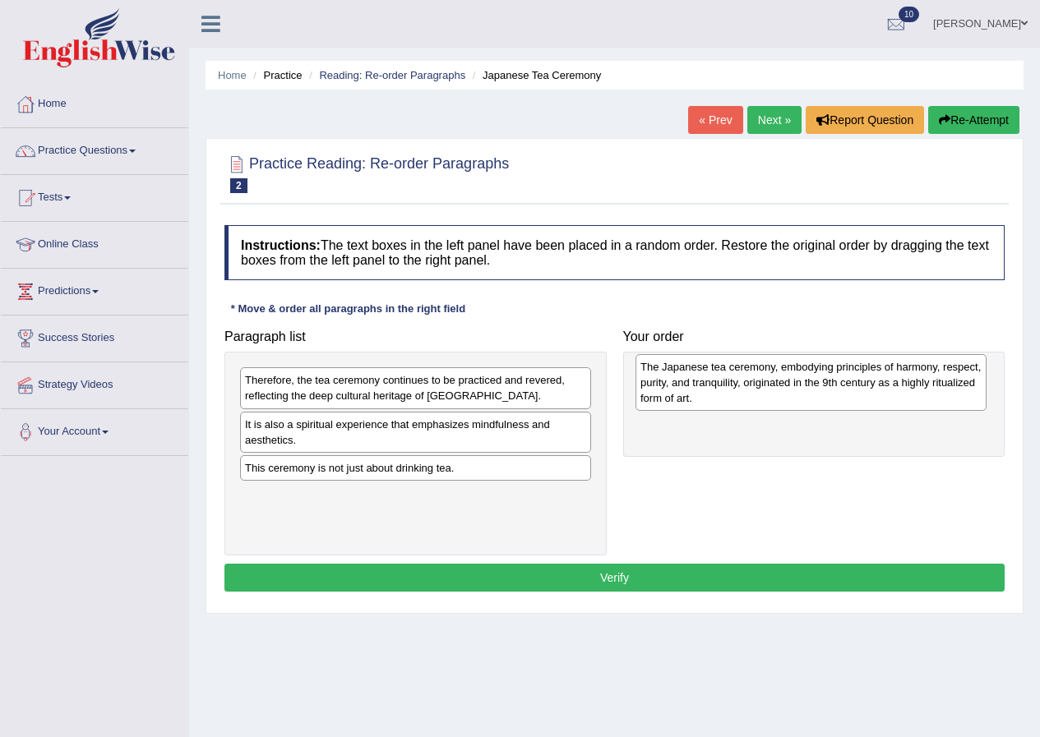
drag, startPoint x: 397, startPoint y: 446, endPoint x: 792, endPoint y: 389, distance: 399.4
click at [792, 389] on div "The Japanese tea ceremony, embodying principles of harmony, respect, purity, an…" at bounding box center [810, 382] width 351 height 57
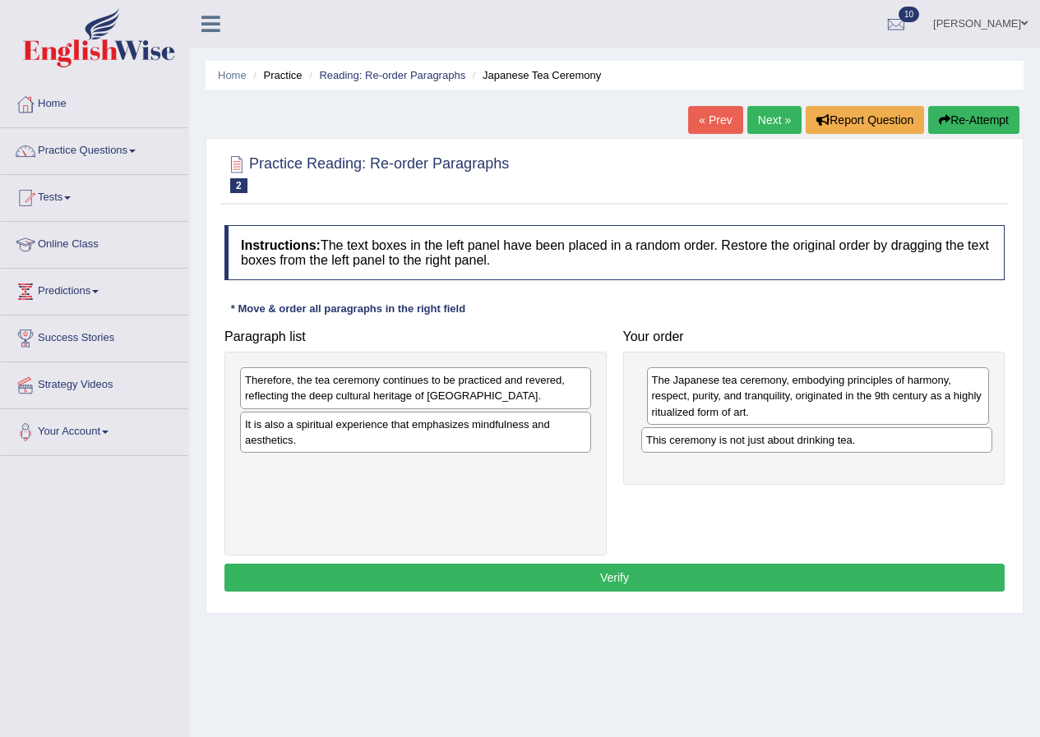
drag, startPoint x: 325, startPoint y: 479, endPoint x: 726, endPoint y: 453, distance: 401.9
click at [726, 453] on div "This ceremony is not just about drinking tea." at bounding box center [816, 439] width 351 height 25
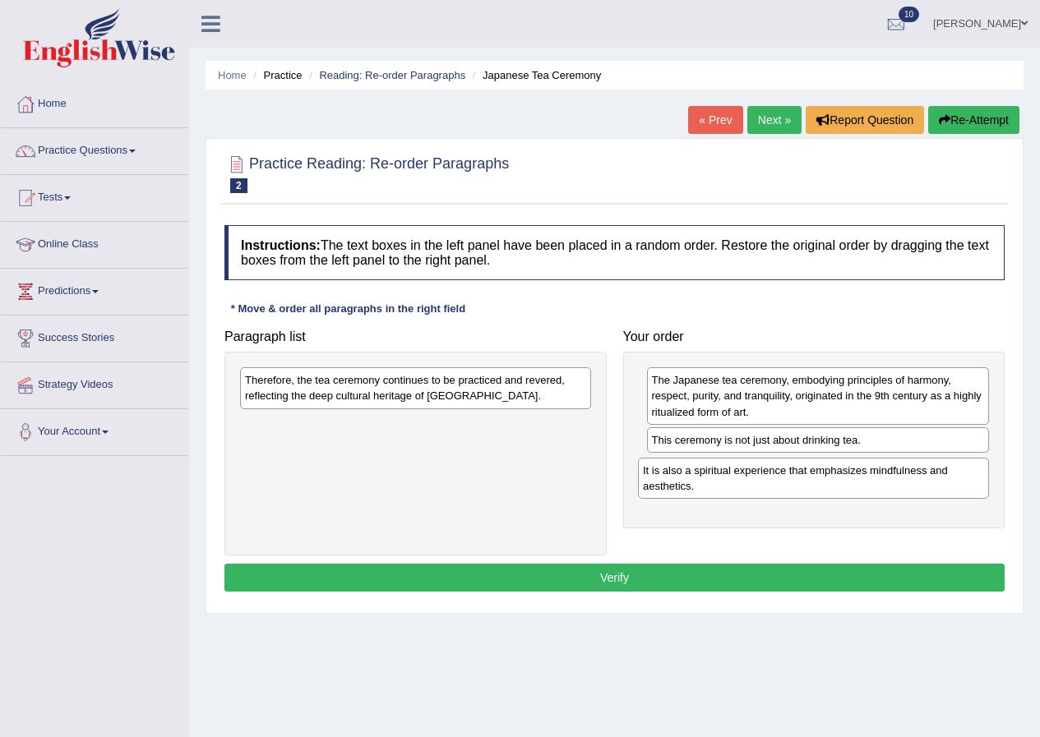
drag, startPoint x: 356, startPoint y: 444, endPoint x: 754, endPoint y: 490, distance: 400.4
click at [754, 490] on div "It is also a spiritual experience that emphasizes mindfulness and aesthetics." at bounding box center [813, 478] width 351 height 41
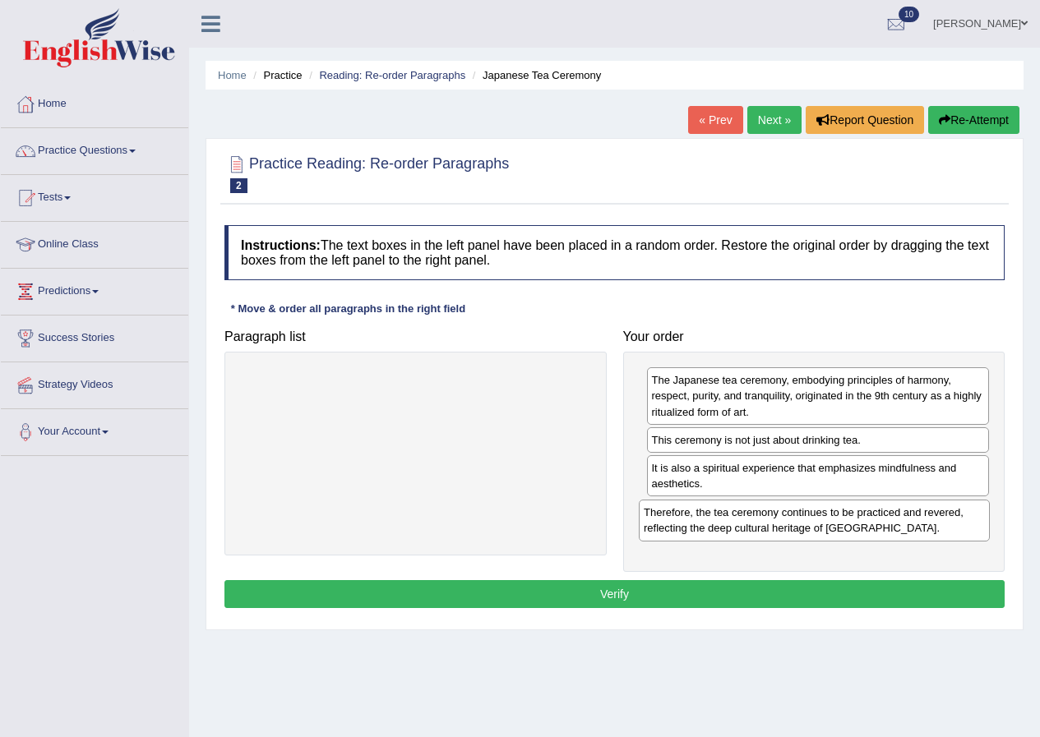
drag, startPoint x: 326, startPoint y: 397, endPoint x: 725, endPoint y: 529, distance: 419.9
click at [725, 529] on div "Therefore, the tea ceremony continues to be practiced and revered, reflecting t…" at bounding box center [814, 520] width 351 height 41
click at [613, 600] on button "Verify" at bounding box center [614, 594] width 780 height 28
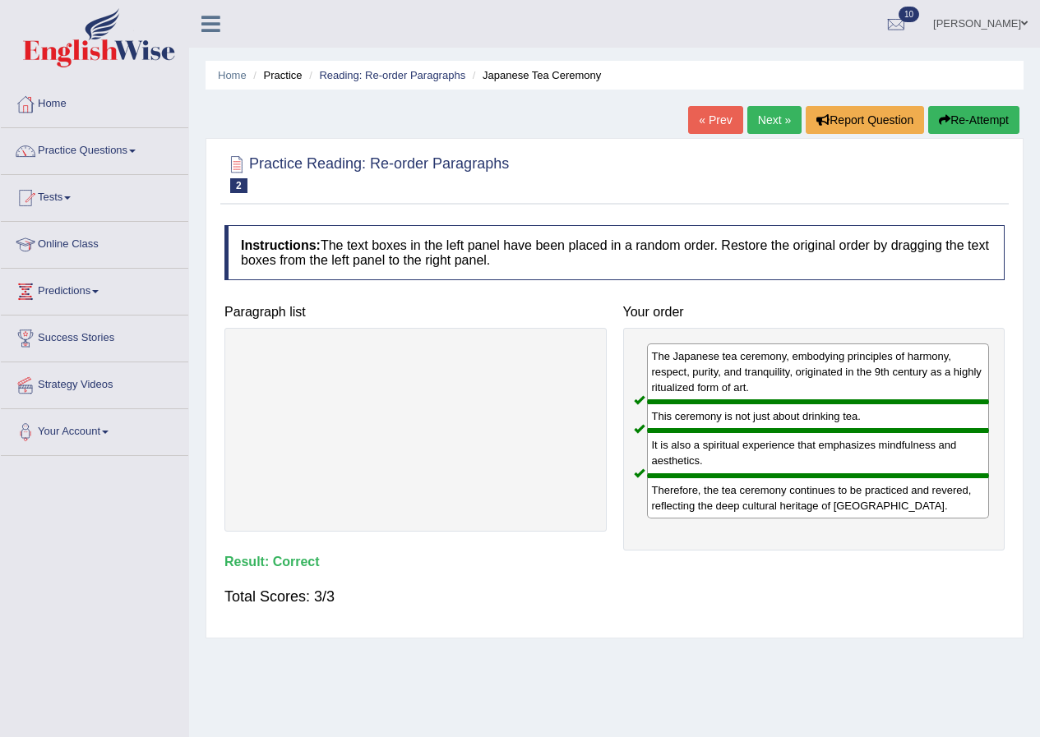
click at [772, 123] on link "Next »" at bounding box center [774, 120] width 54 height 28
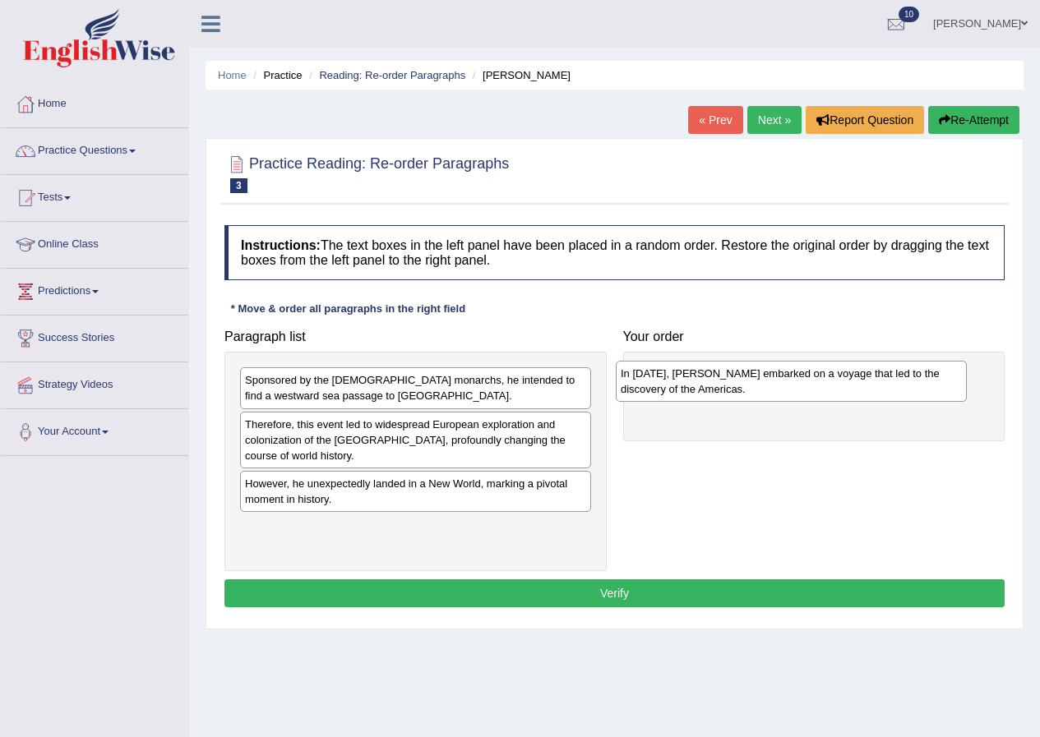
drag, startPoint x: 364, startPoint y: 543, endPoint x: 740, endPoint y: 390, distance: 405.8
click at [740, 390] on div "In [DATE], [PERSON_NAME] embarked on a voyage that led to the discovery of the …" at bounding box center [791, 381] width 351 height 41
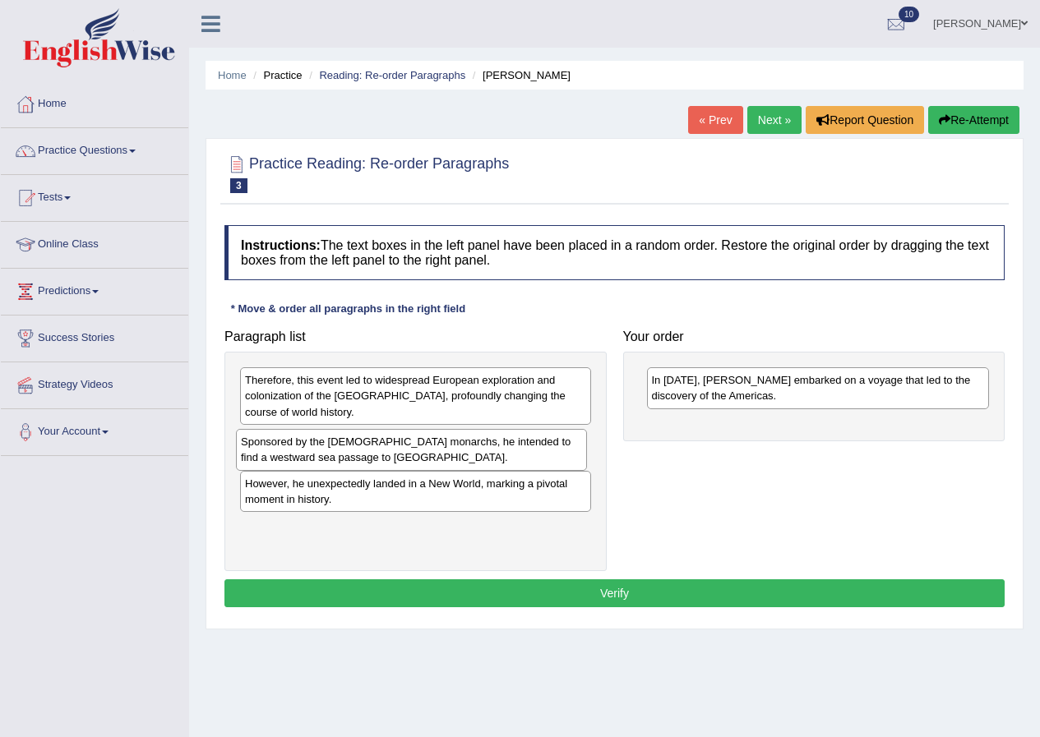
drag, startPoint x: 353, startPoint y: 399, endPoint x: 349, endPoint y: 461, distance: 61.8
click at [349, 461] on div "Sponsored by the [DEMOGRAPHIC_DATA] monarchs, he intended to find a westward se…" at bounding box center [411, 449] width 351 height 41
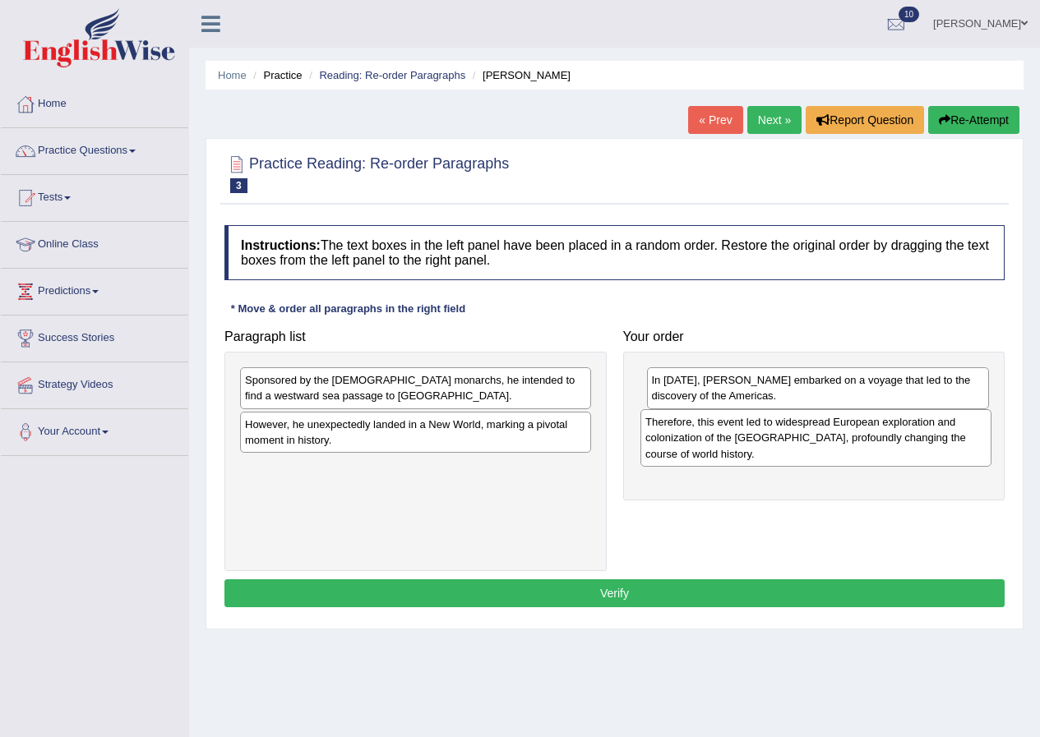
drag, startPoint x: 355, startPoint y: 413, endPoint x: 755, endPoint y: 455, distance: 402.4
click at [755, 455] on div "Therefore, this event led to widespread European exploration and colonization o…" at bounding box center [815, 437] width 351 height 57
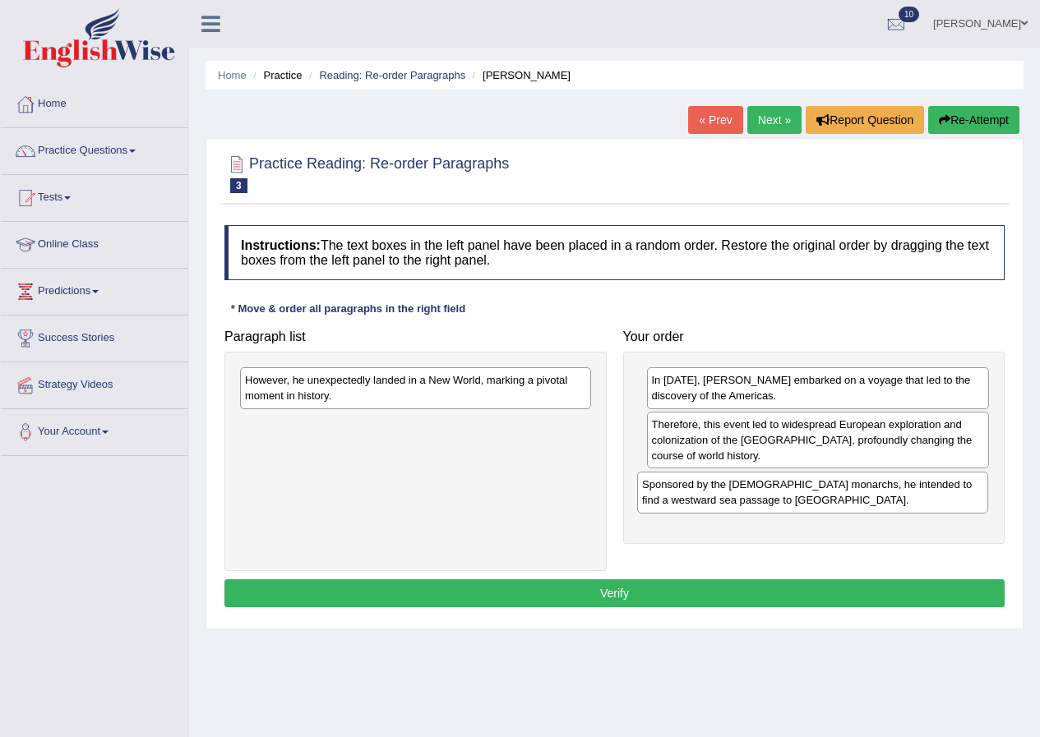
drag, startPoint x: 401, startPoint y: 404, endPoint x: 798, endPoint y: 509, distance: 410.4
click at [798, 509] on div "Sponsored by the [DEMOGRAPHIC_DATA] monarchs, he intended to find a westward se…" at bounding box center [812, 492] width 351 height 41
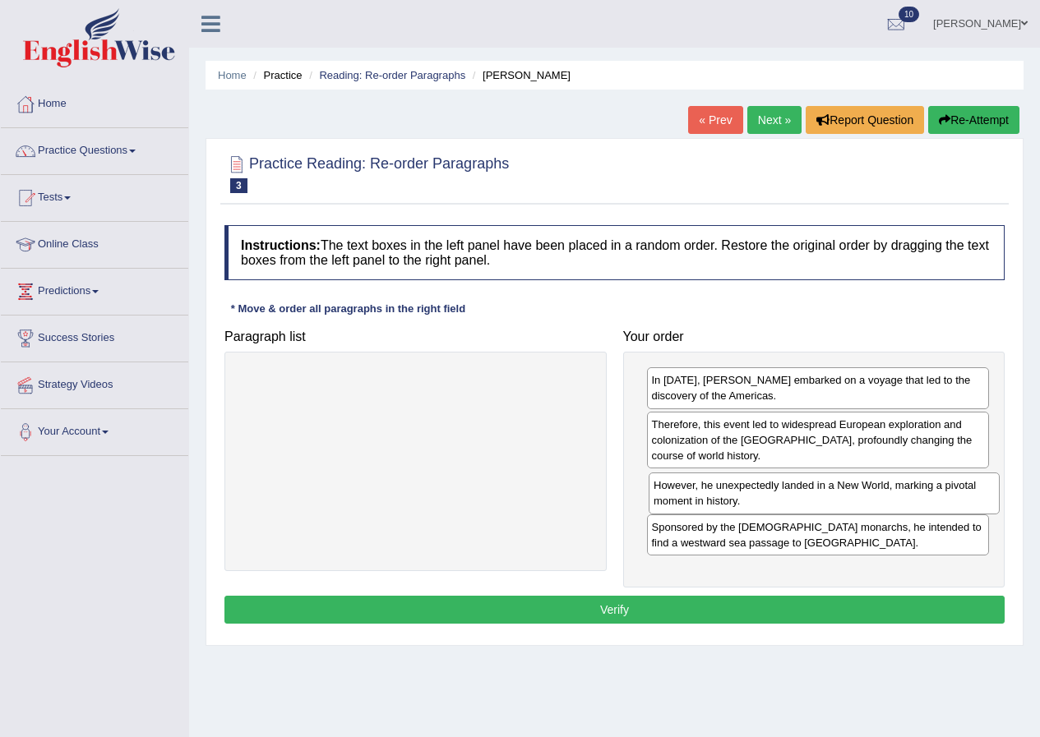
drag, startPoint x: 402, startPoint y: 399, endPoint x: 810, endPoint y: 504, distance: 421.7
click at [810, 504] on div "However, he unexpectedly landed in a New World, marking a pivotal moment in his…" at bounding box center [823, 493] width 351 height 41
click at [637, 616] on button "Verify" at bounding box center [614, 610] width 780 height 28
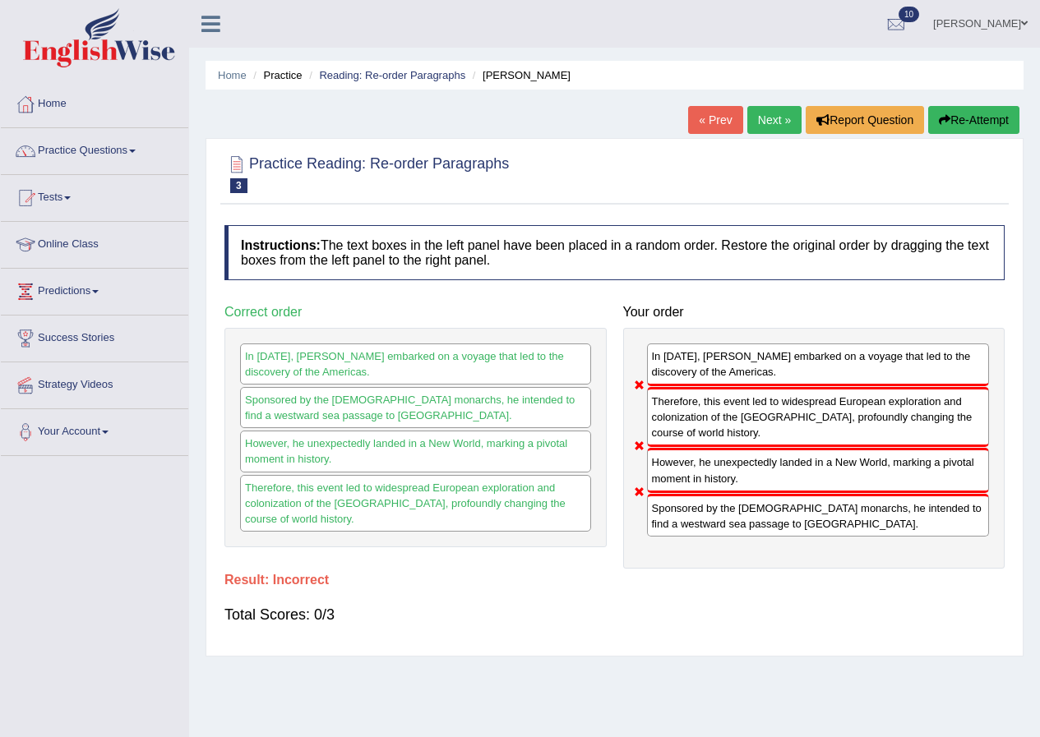
click at [989, 118] on button "Re-Attempt" at bounding box center [973, 120] width 91 height 28
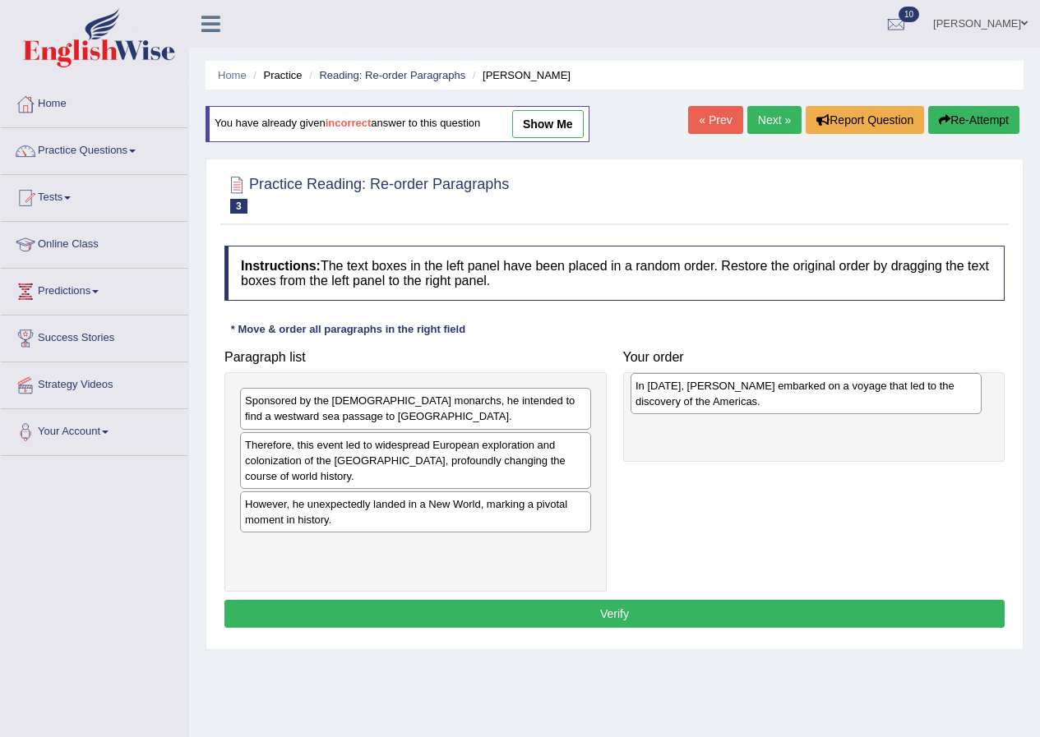
drag, startPoint x: 325, startPoint y: 560, endPoint x: 716, endPoint y: 399, distance: 422.6
click at [716, 399] on div "In [DATE], [PERSON_NAME] embarked on a voyage that led to the discovery of the …" at bounding box center [805, 393] width 351 height 41
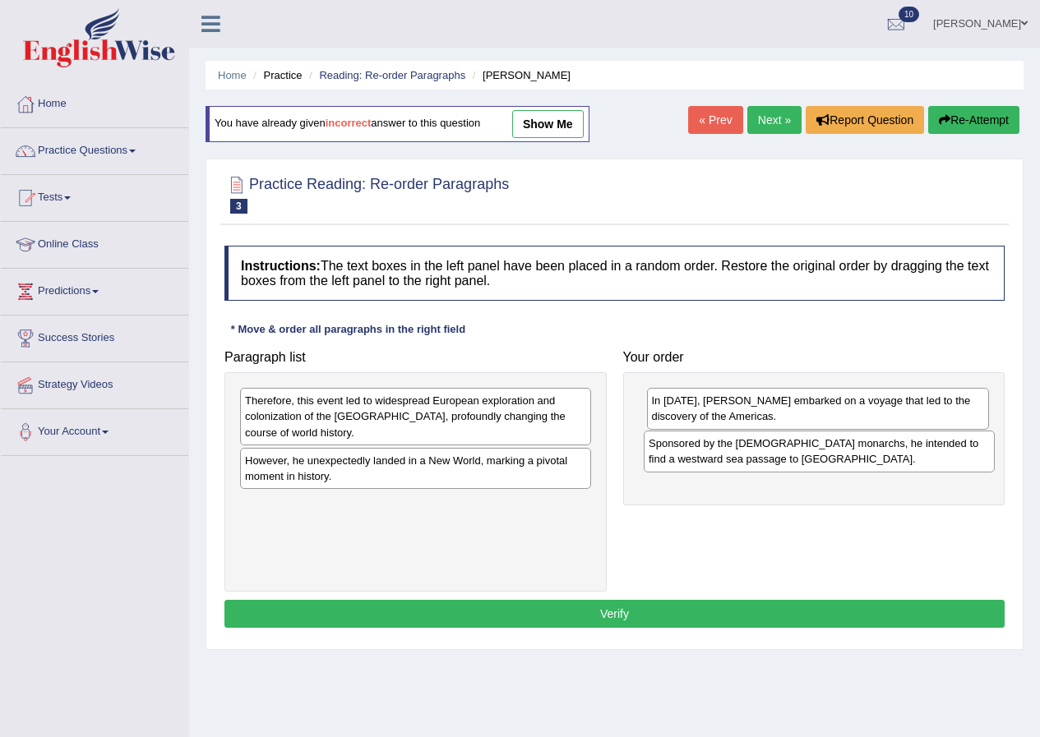
drag, startPoint x: 378, startPoint y: 416, endPoint x: 781, endPoint y: 459, distance: 405.7
click at [781, 459] on div "Sponsored by the [DEMOGRAPHIC_DATA] monarchs, he intended to find a westward se…" at bounding box center [818, 451] width 351 height 41
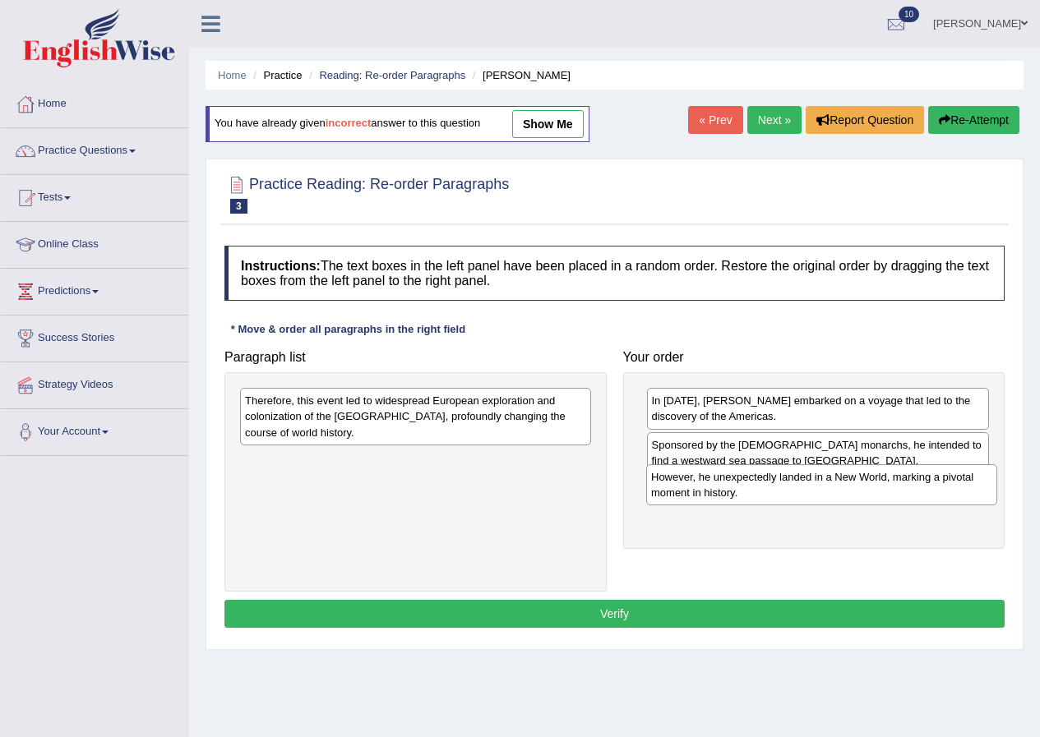
drag, startPoint x: 297, startPoint y: 475, endPoint x: 703, endPoint y: 491, distance: 406.3
click at [703, 491] on div "However, he unexpectedly landed in a New World, marking a pivotal moment in his…" at bounding box center [821, 484] width 351 height 41
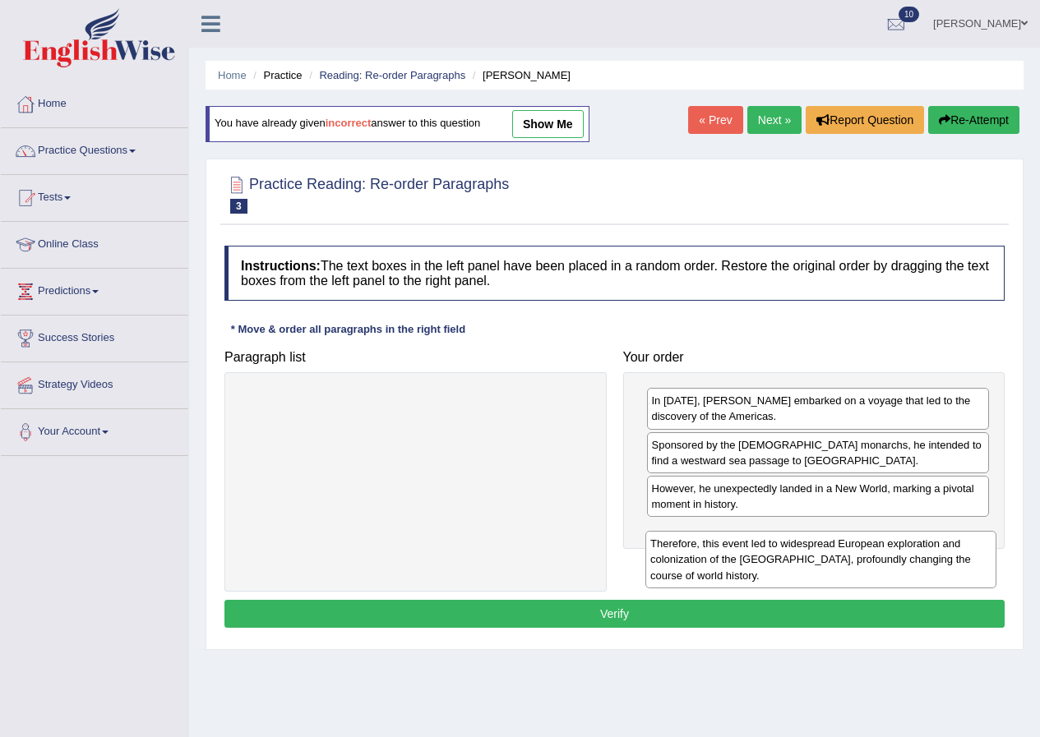
drag, startPoint x: 434, startPoint y: 423, endPoint x: 836, endPoint y: 553, distance: 422.3
click at [841, 556] on div "Therefore, this event led to widespread European exploration and colonization o…" at bounding box center [820, 559] width 351 height 57
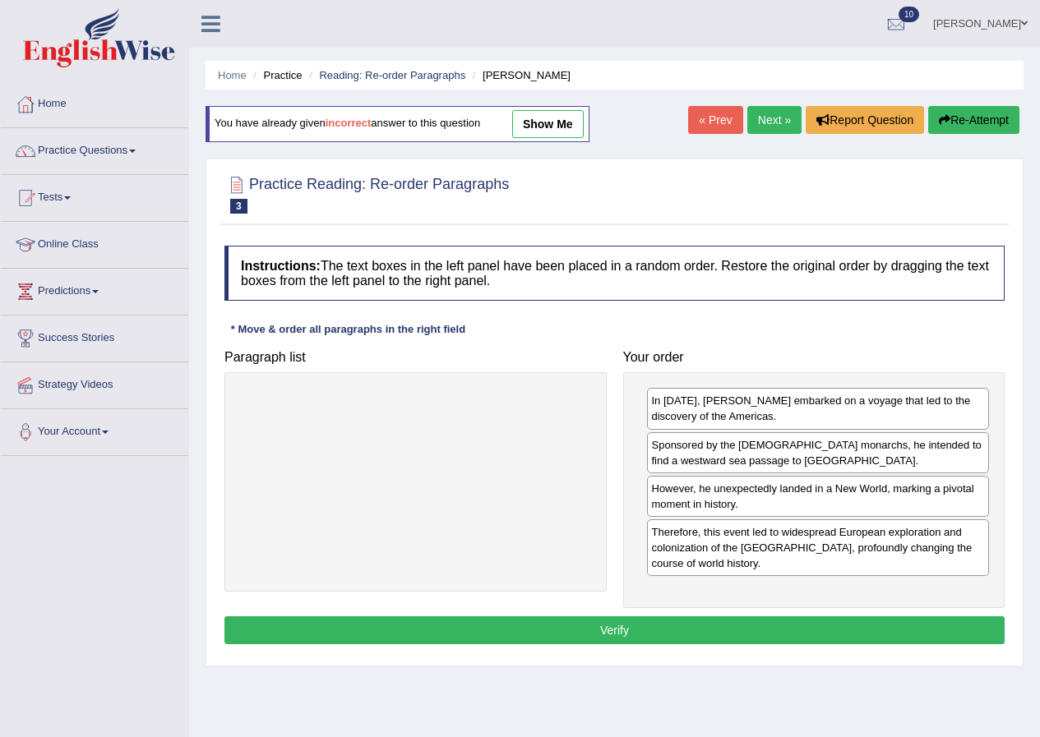
click at [678, 638] on button "Verify" at bounding box center [614, 630] width 780 height 28
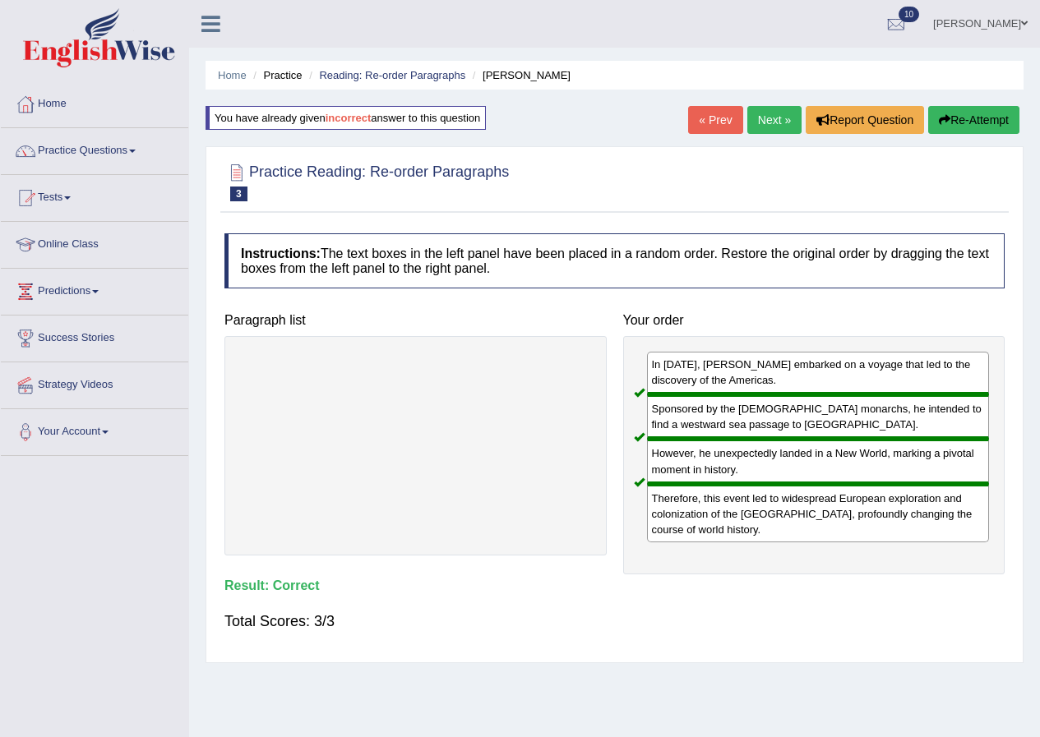
click at [768, 114] on link "Next »" at bounding box center [774, 120] width 54 height 28
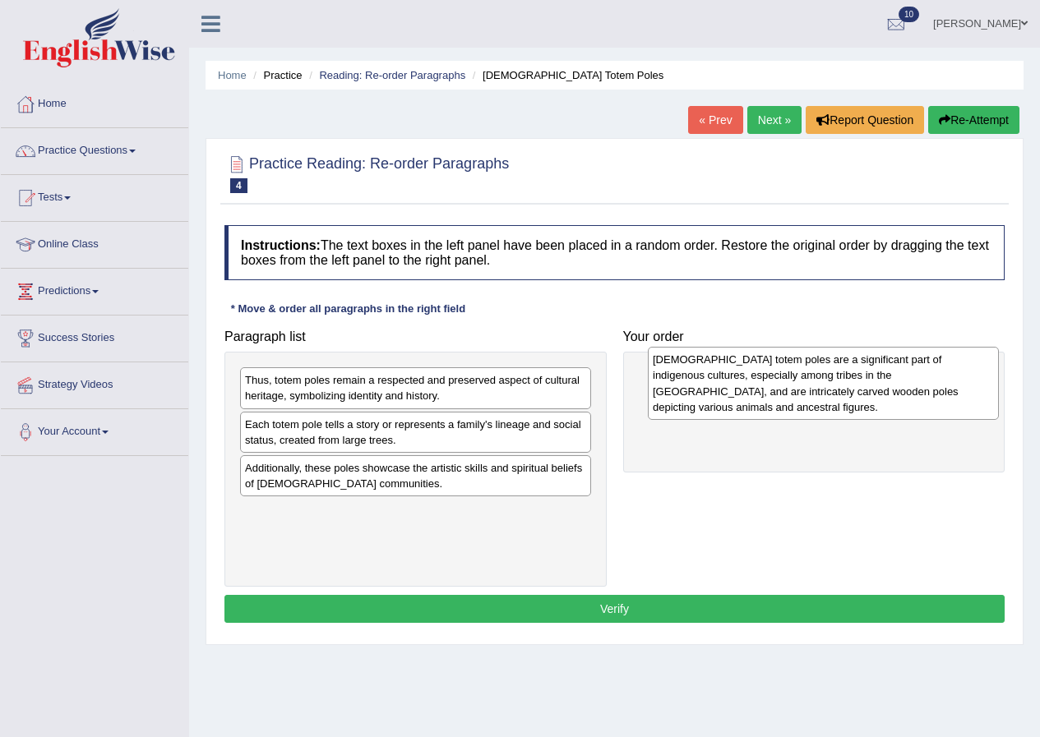
drag, startPoint x: 348, startPoint y: 413, endPoint x: 755, endPoint y: 392, distance: 408.1
click at [755, 392] on div "[DEMOGRAPHIC_DATA] totem poles are a significant part of indigenous cultures, e…" at bounding box center [823, 383] width 351 height 72
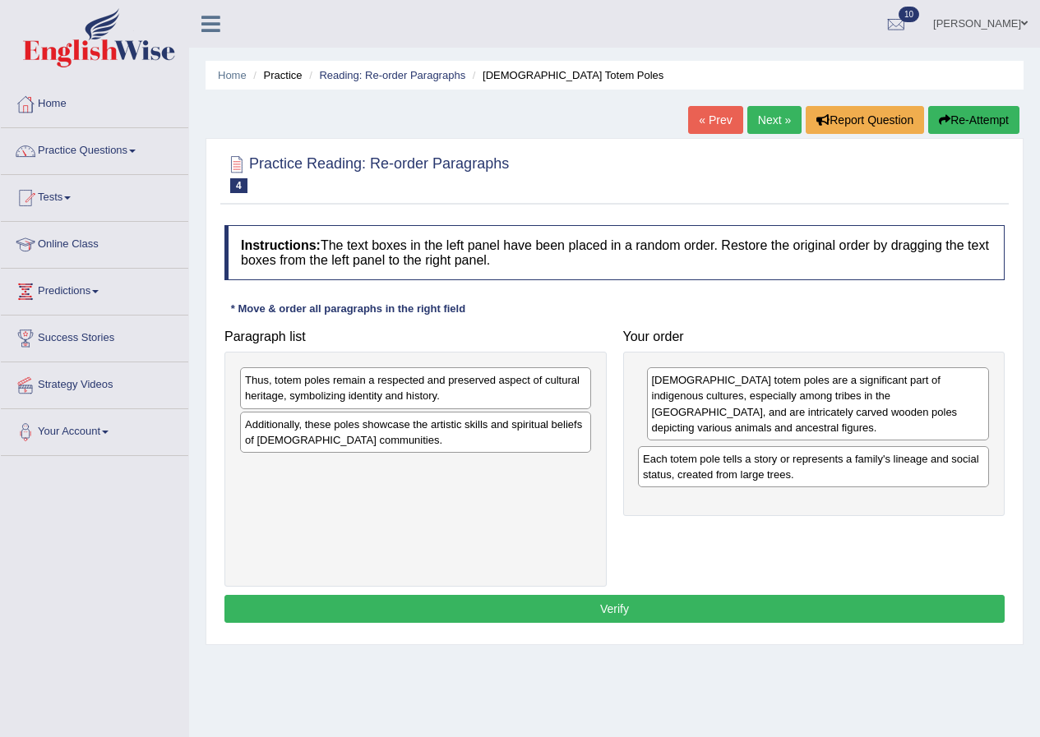
drag, startPoint x: 282, startPoint y: 444, endPoint x: 680, endPoint y: 478, distance: 399.2
click at [680, 478] on div "Each totem pole tells a story or represents a family's lineage and social statu…" at bounding box center [813, 466] width 351 height 41
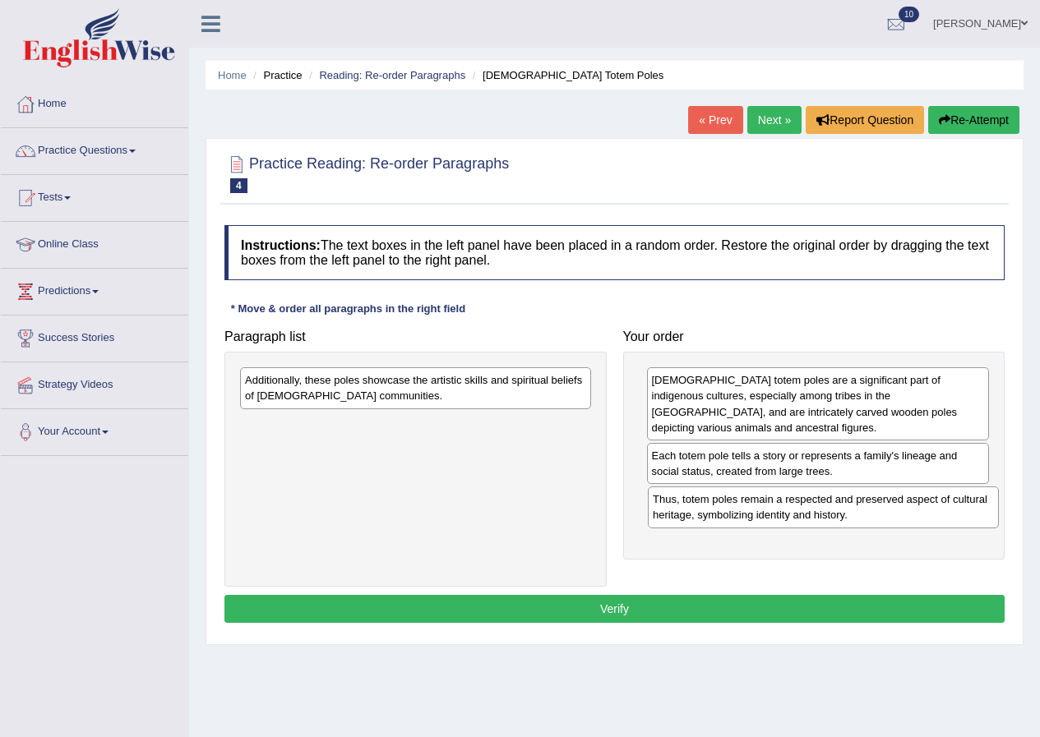
drag, startPoint x: 333, startPoint y: 399, endPoint x: 741, endPoint y: 516, distance: 424.8
click at [740, 517] on div "Thus, totem poles remain a respected and preserved aspect of cultural heritage,…" at bounding box center [823, 506] width 351 height 41
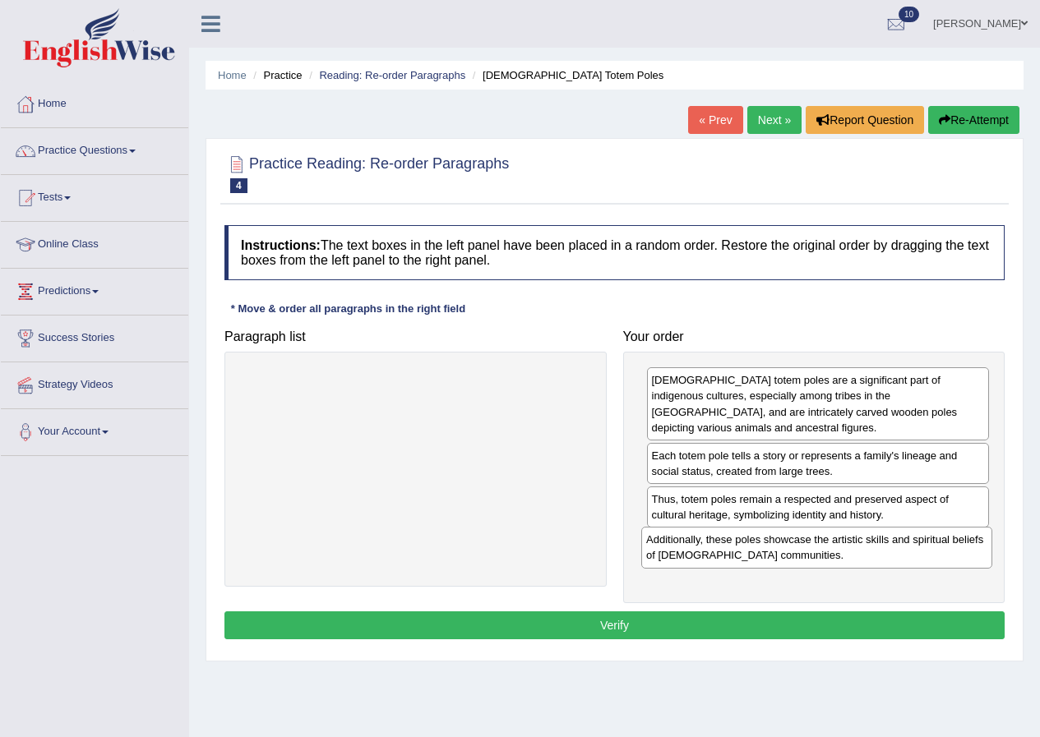
drag, startPoint x: 331, startPoint y: 389, endPoint x: 731, endPoint y: 551, distance: 430.9
click at [732, 549] on div "Additionally, these poles showcase the artistic skills and spiritual beliefs of…" at bounding box center [816, 547] width 351 height 41
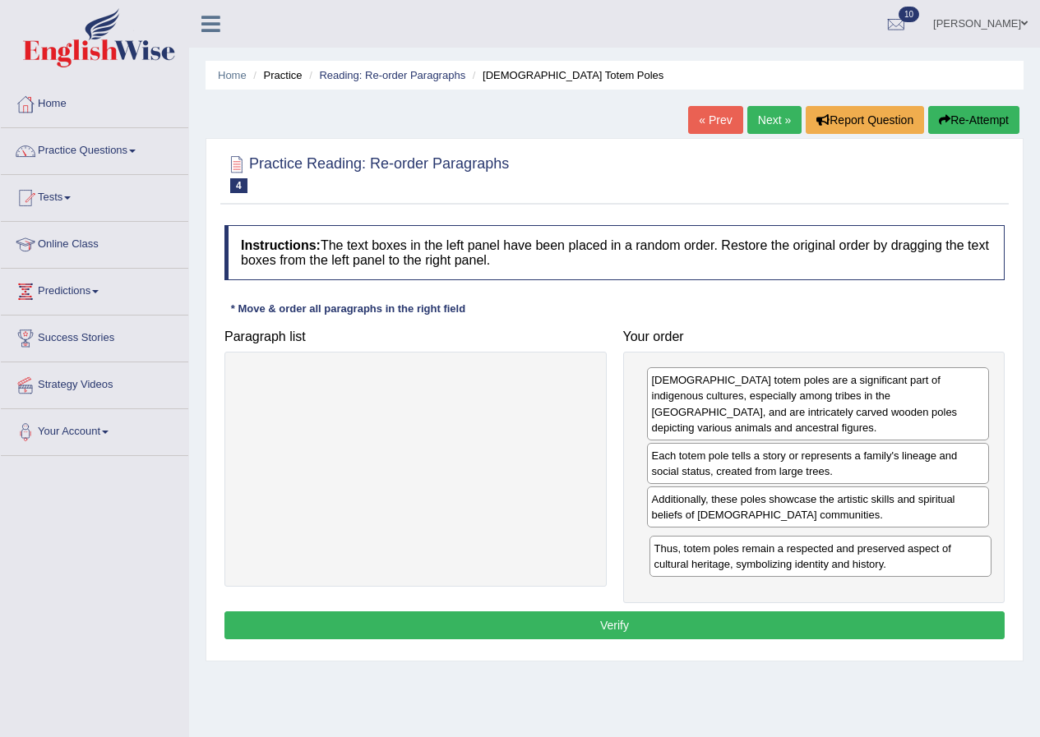
drag, startPoint x: 763, startPoint y: 517, endPoint x: 766, endPoint y: 566, distance: 49.4
click at [766, 566] on div "Thus, totem poles remain a respected and preserved aspect of cultural heritage,…" at bounding box center [820, 556] width 343 height 41
click at [639, 622] on button "Verify" at bounding box center [614, 625] width 780 height 28
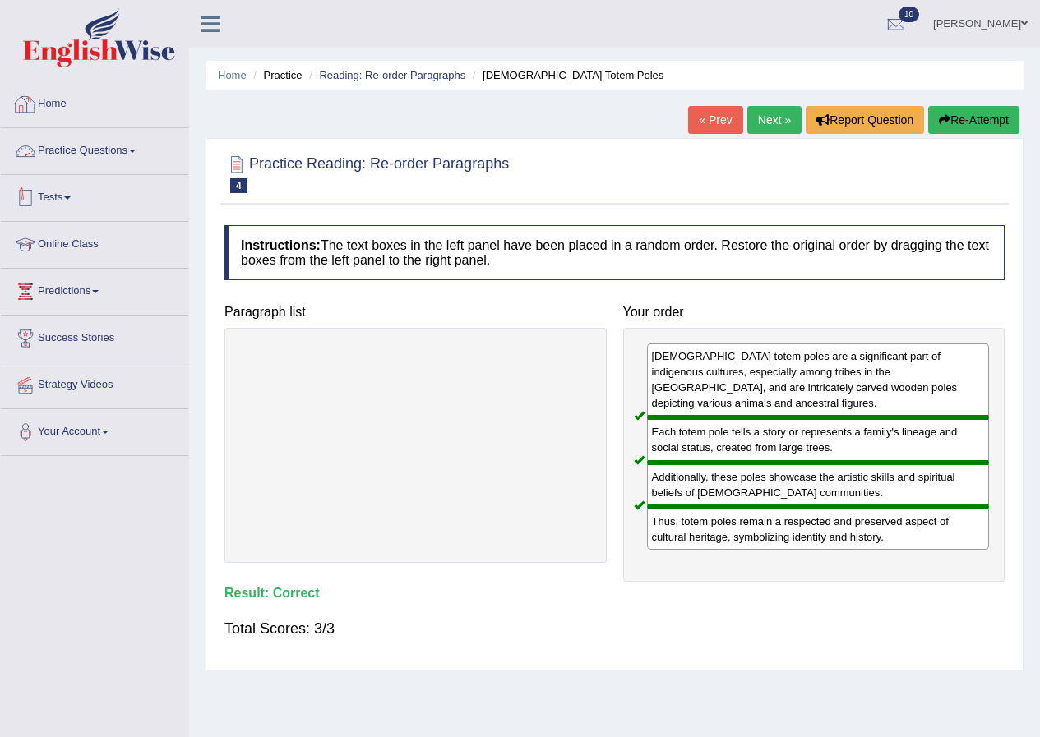
click at [56, 202] on link "Tests" at bounding box center [94, 195] width 187 height 41
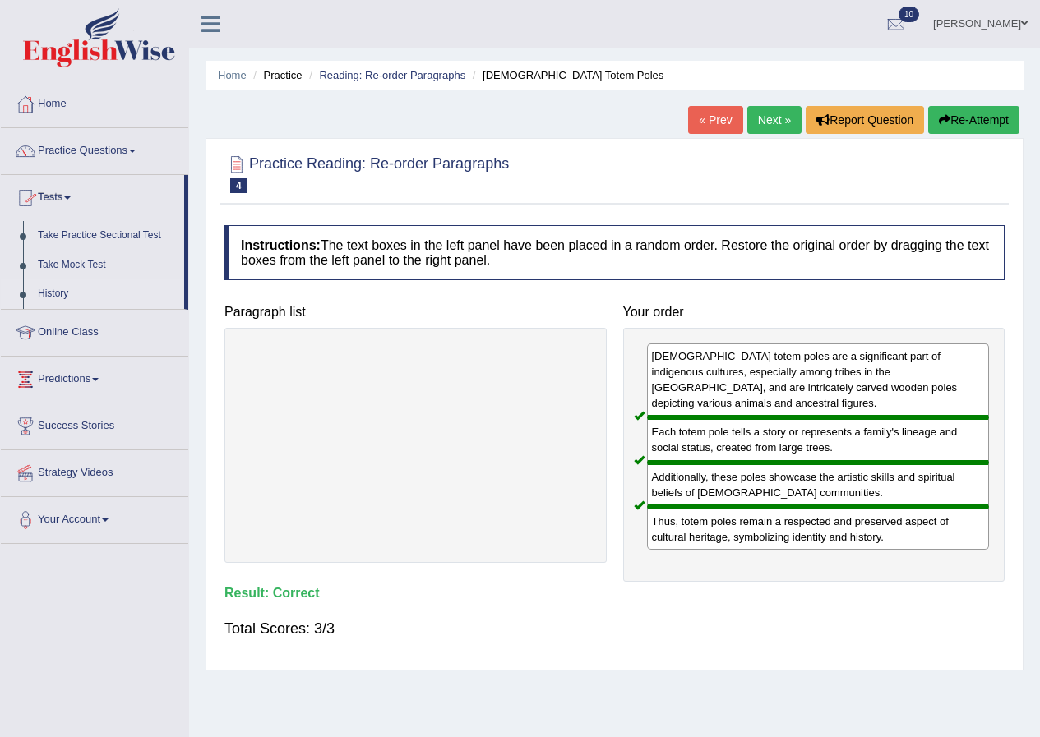
click at [60, 292] on link "History" at bounding box center [107, 294] width 154 height 30
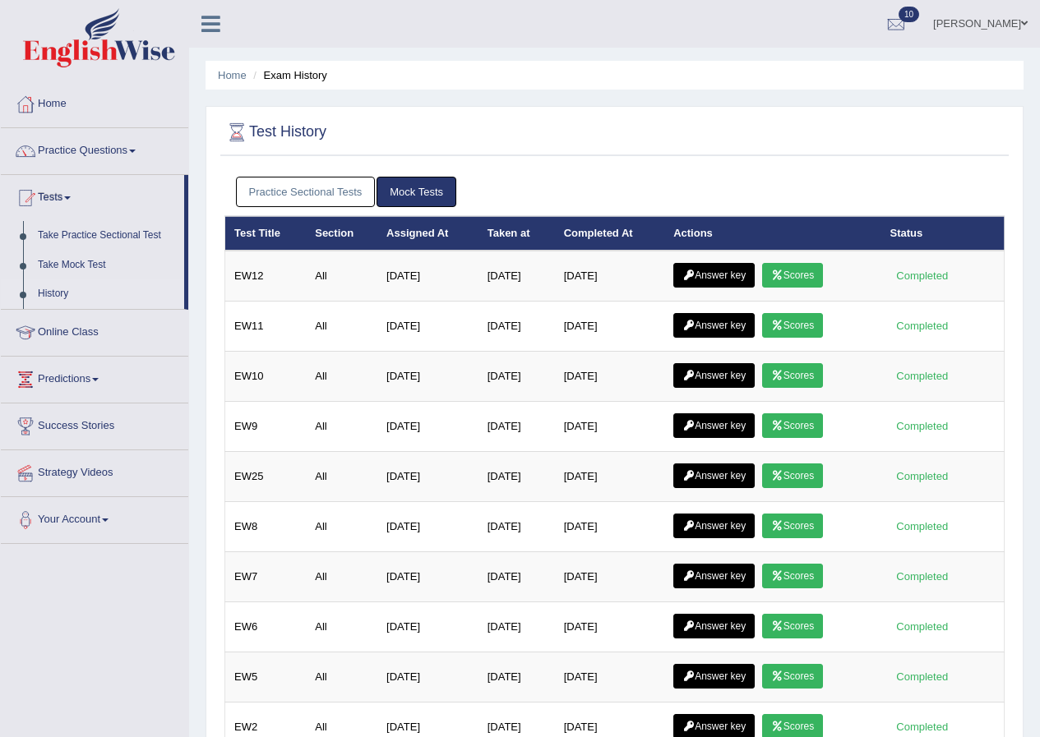
click at [737, 280] on link "Answer key" at bounding box center [713, 275] width 81 height 25
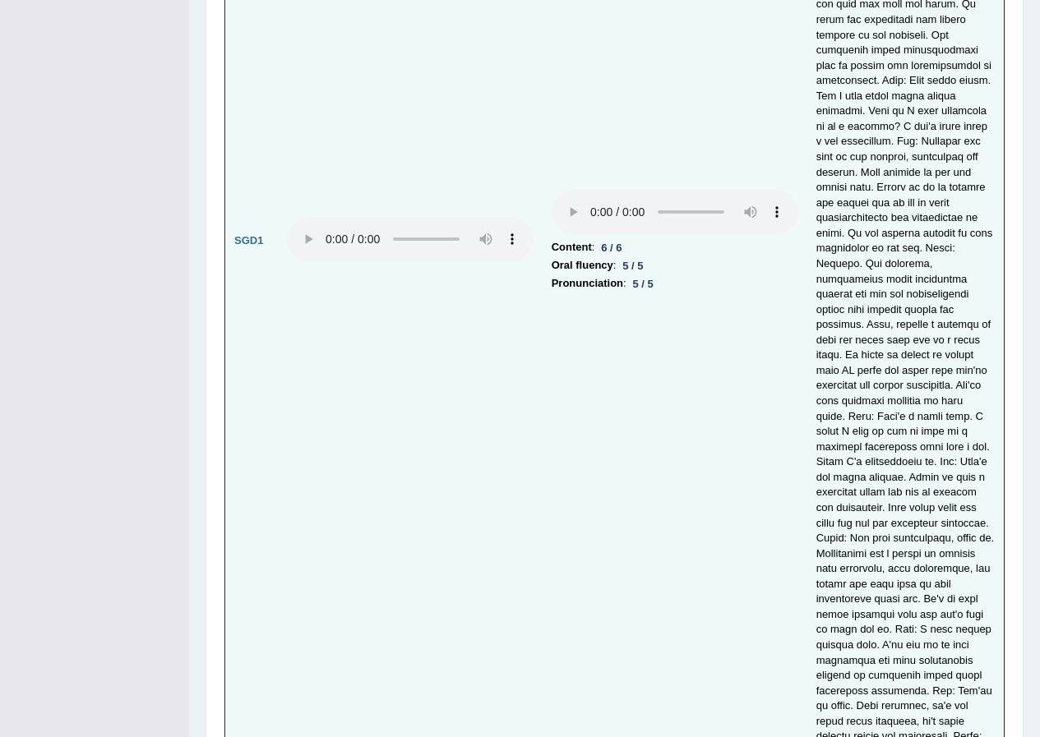
scroll to position [5297, 0]
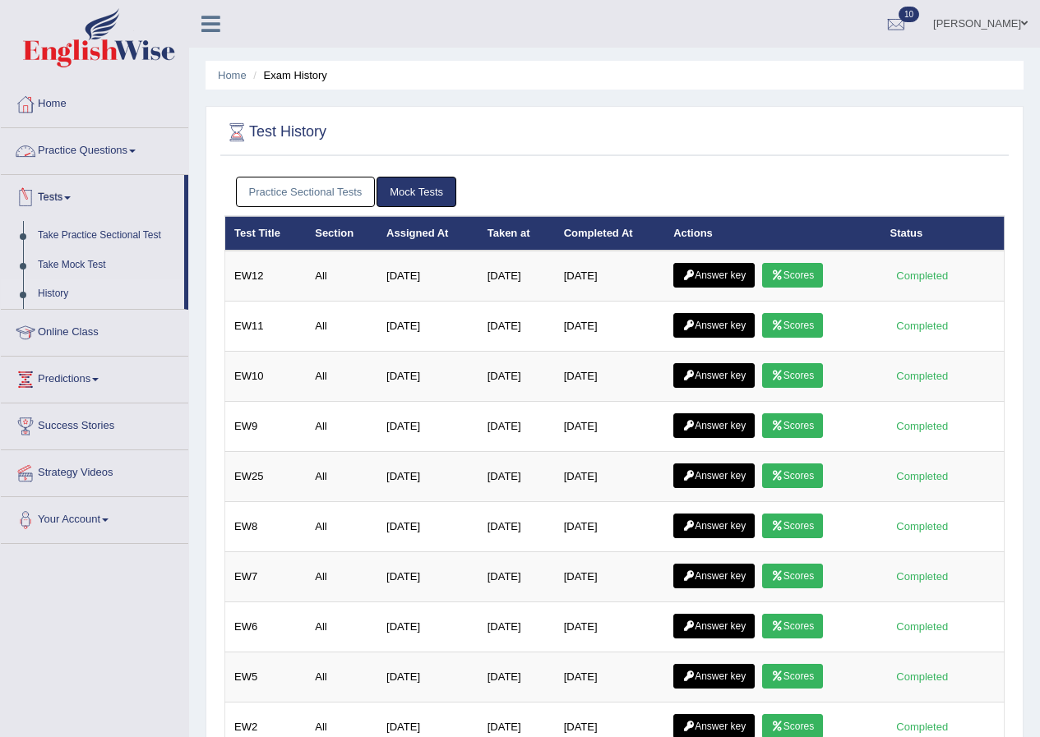
click at [54, 153] on link "Practice Questions" at bounding box center [94, 148] width 187 height 41
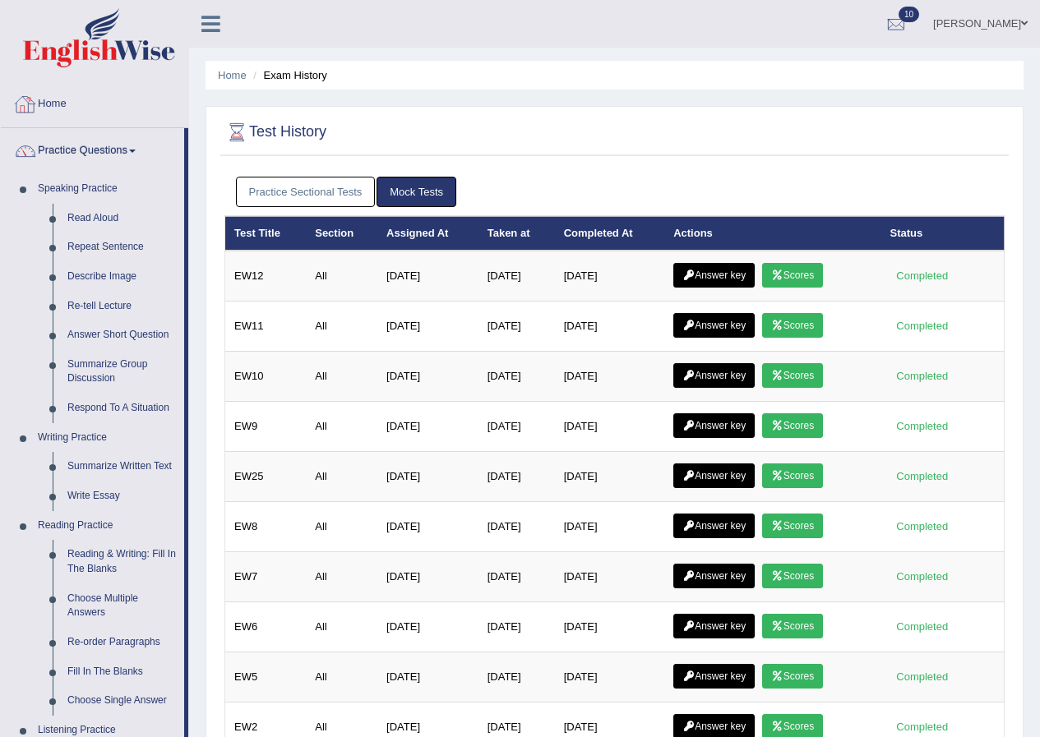
click at [58, 104] on link "Home" at bounding box center [94, 101] width 187 height 41
